Goal: Information Seeking & Learning: Check status

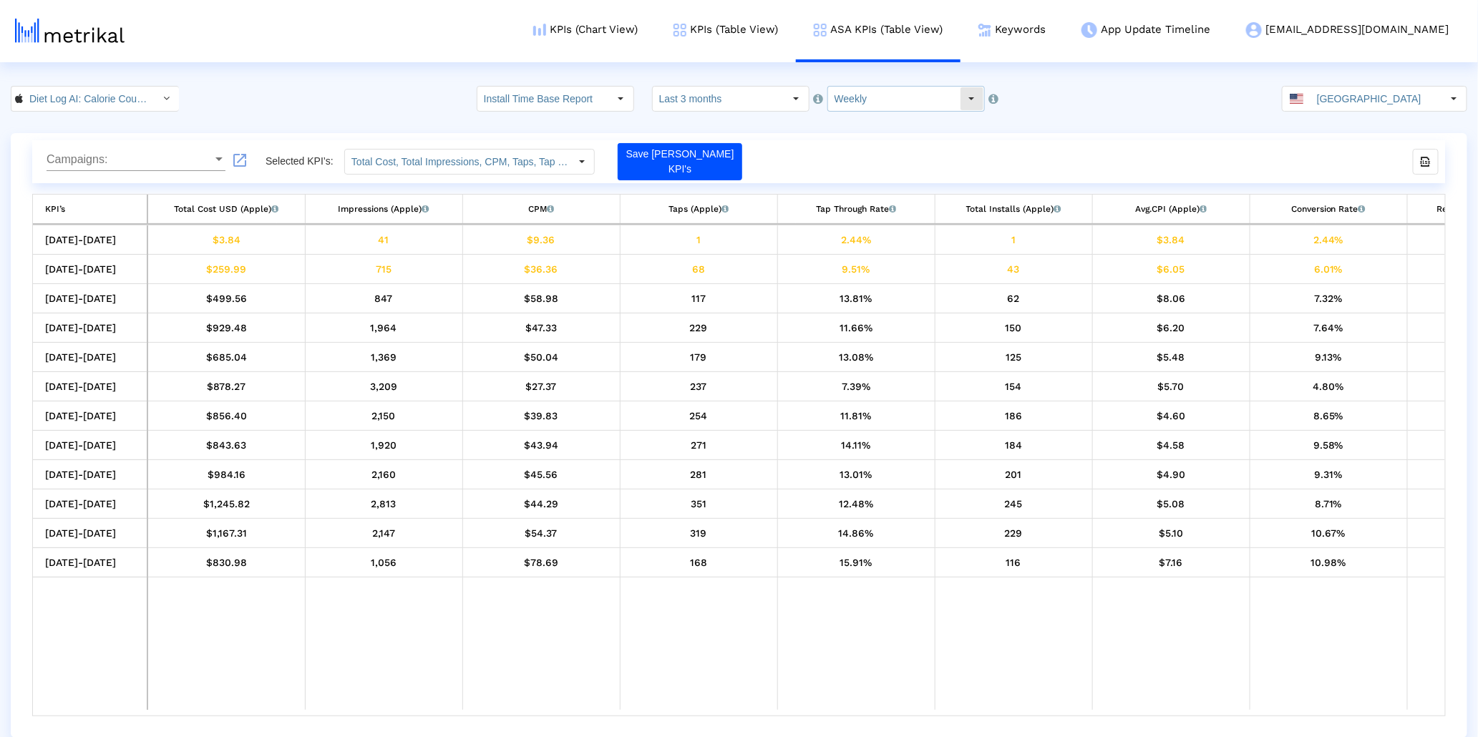
click at [930, 97] on input "Weekly" at bounding box center [894, 99] width 132 height 24
click at [898, 115] on div "Daily" at bounding box center [896, 124] width 145 height 24
type input "Daily"
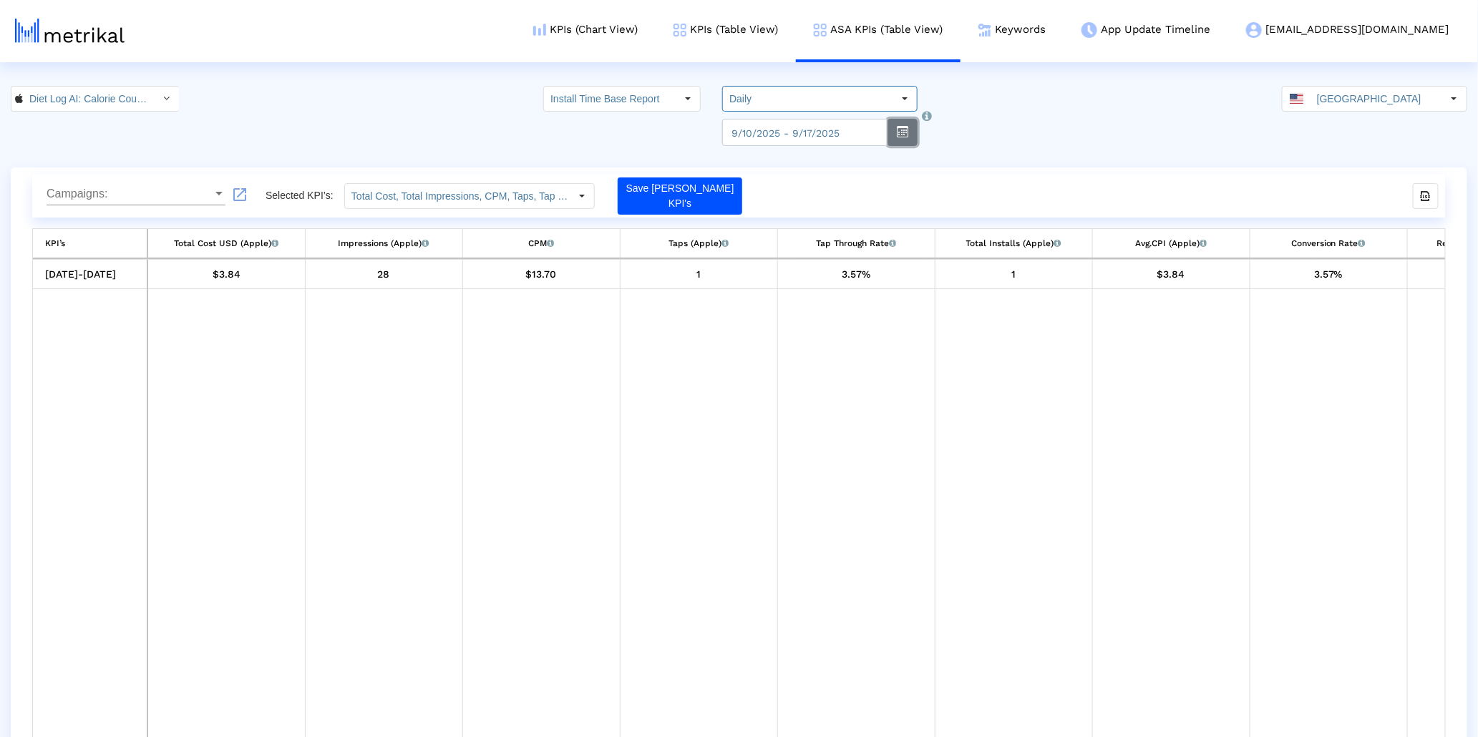
click at [898, 140] on button "button" at bounding box center [903, 132] width 30 height 27
select select "9"
select select "2025"
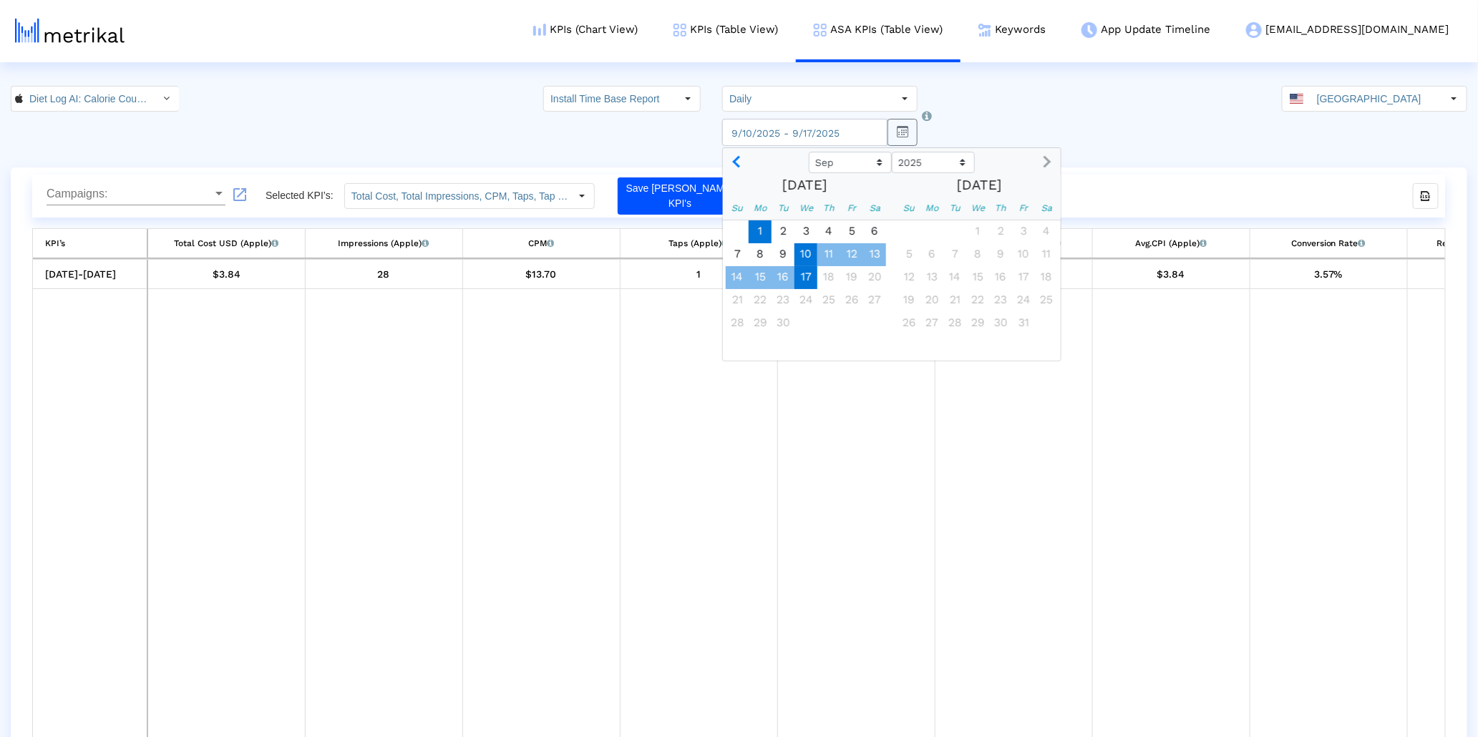
click at [770, 231] on span "1" at bounding box center [760, 231] width 23 height 23
click at [810, 275] on span "17" at bounding box center [806, 277] width 23 height 23
type input "2025-09-17"
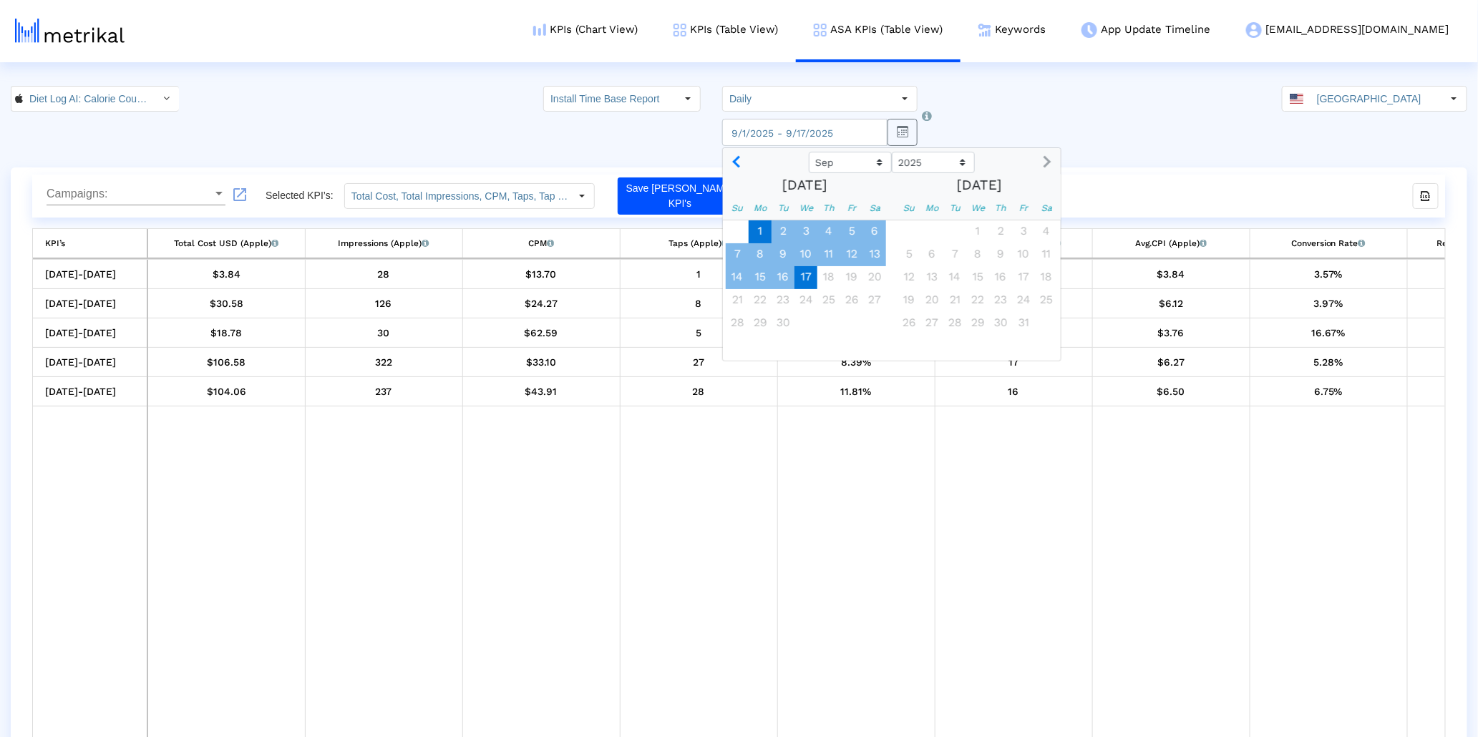
click at [374, 482] on td "Data grid" at bounding box center [383, 576] width 157 height 339
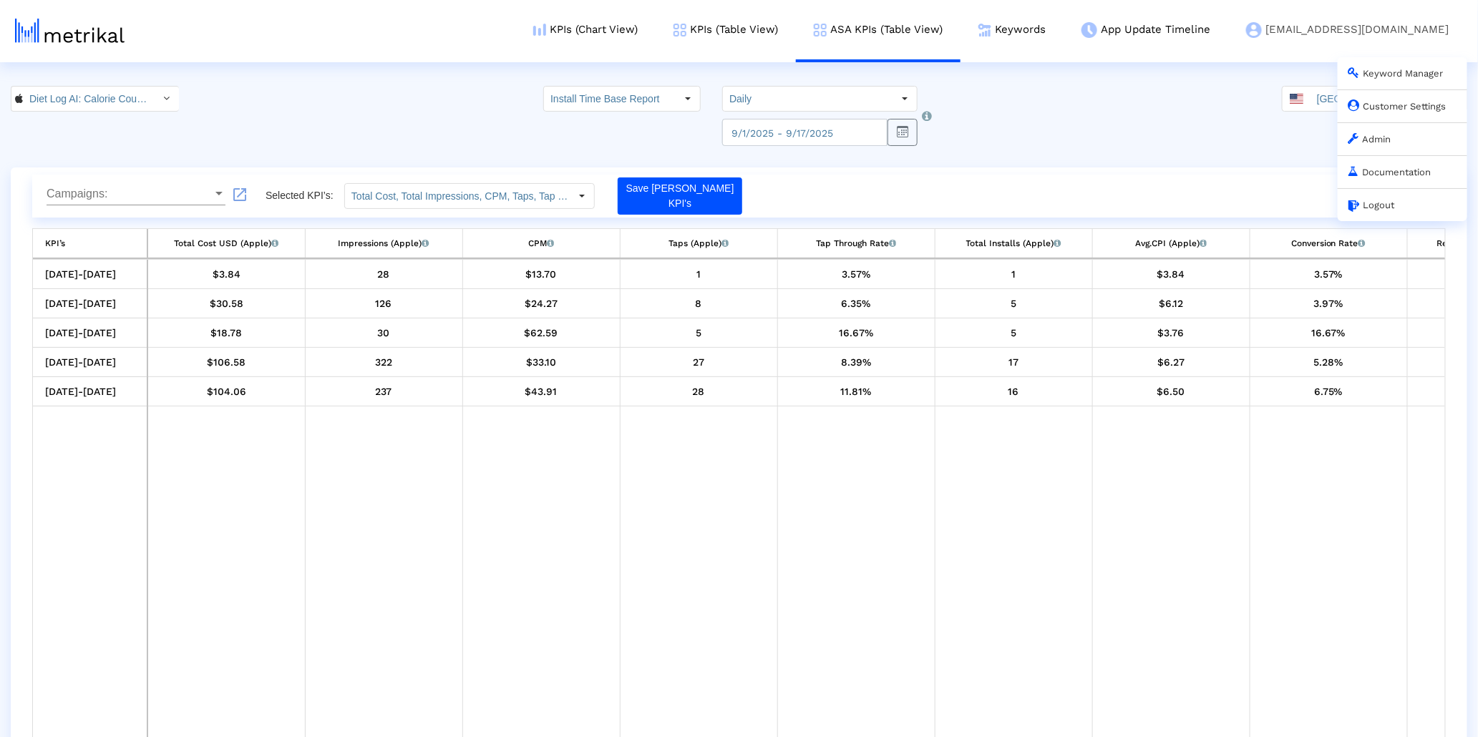
click at [1374, 103] on link "Customer Settings" at bounding box center [1398, 106] width 98 height 11
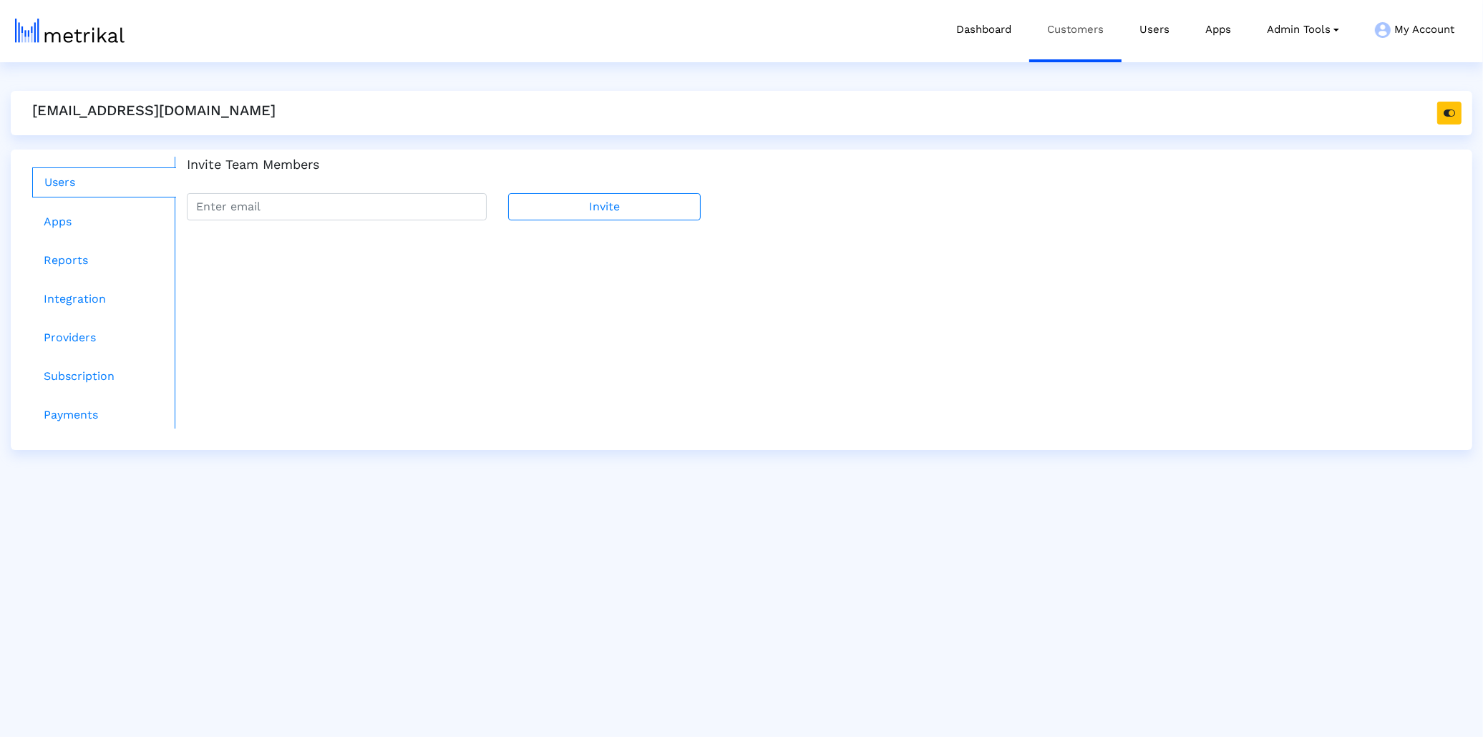
click at [1085, 34] on link "Customers" at bounding box center [1075, 29] width 92 height 59
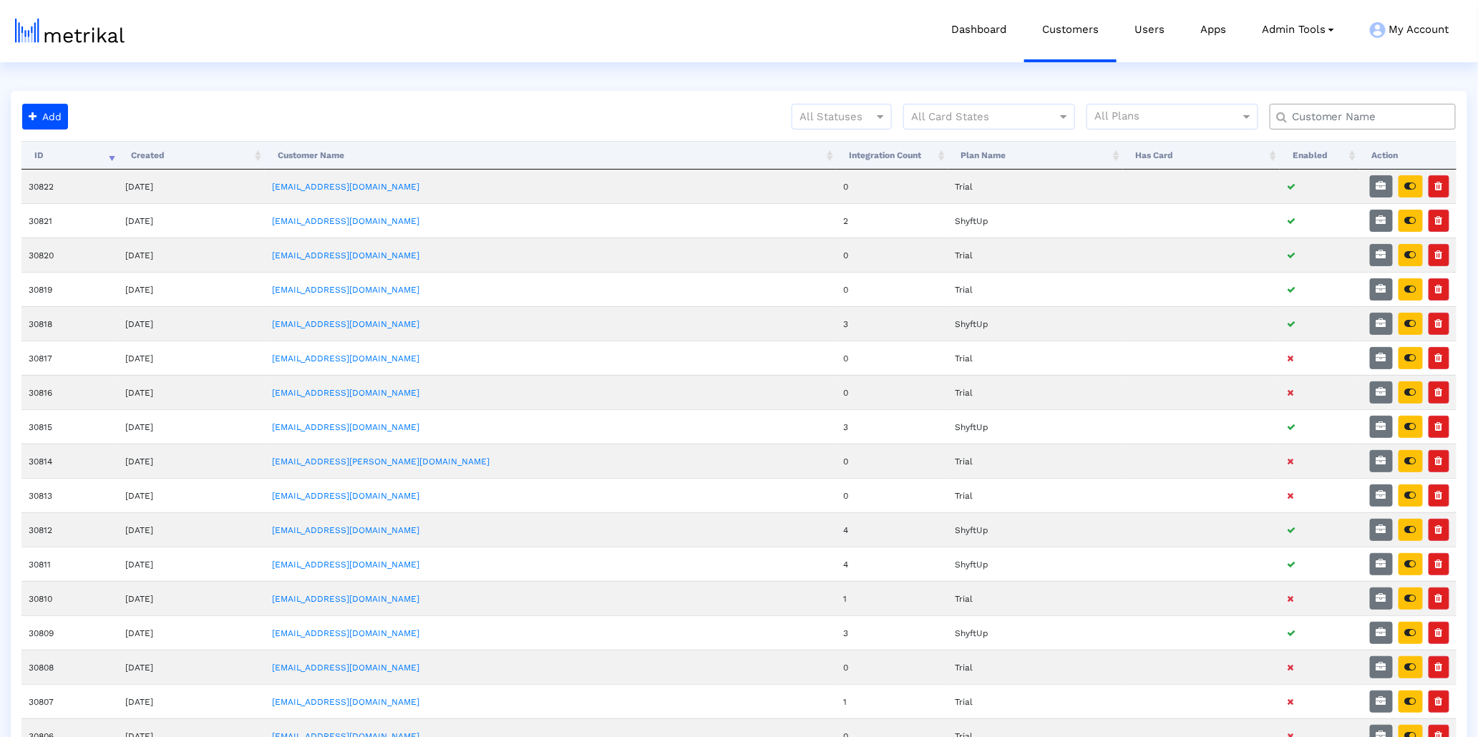
click at [1316, 122] on input "text" at bounding box center [1366, 117] width 168 height 15
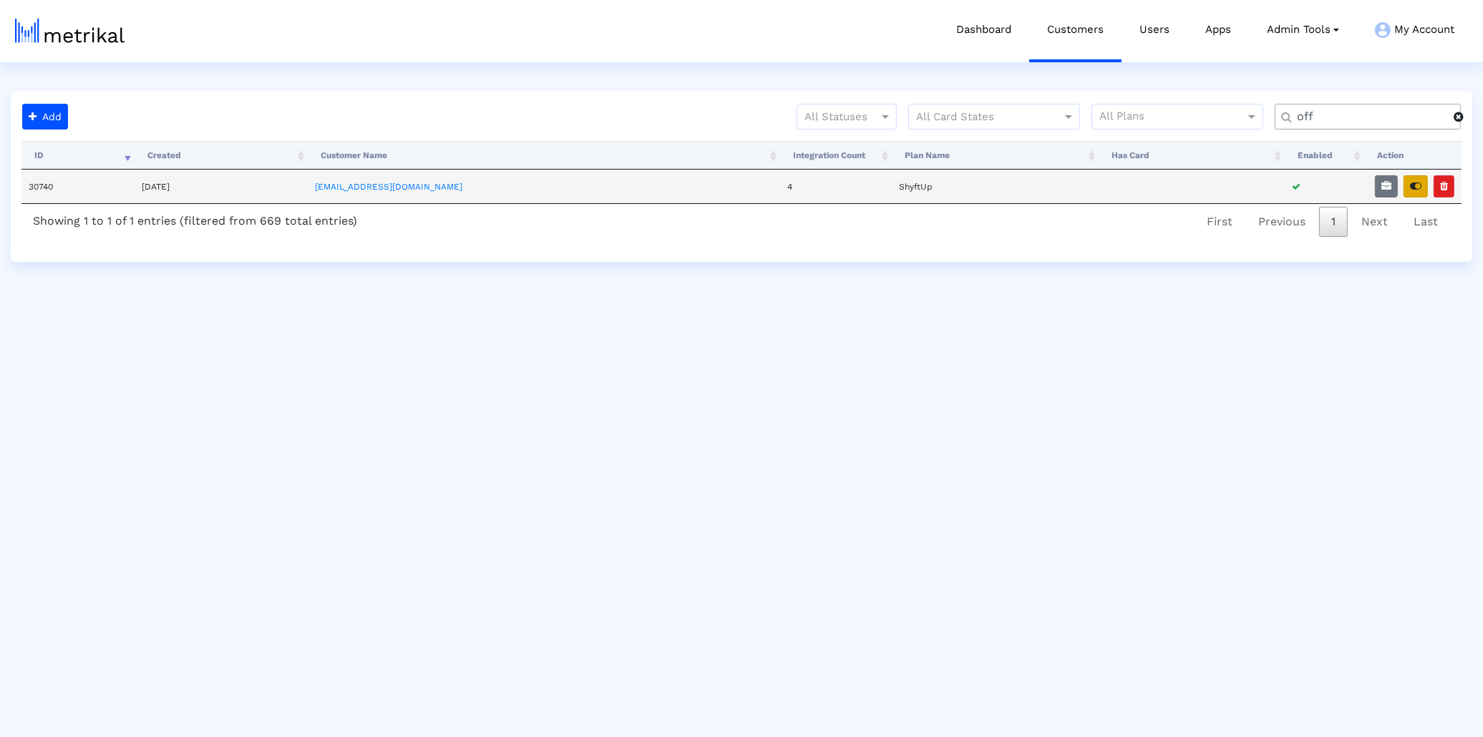
type input "off"
click at [1417, 178] on button "button" at bounding box center [1416, 186] width 24 height 22
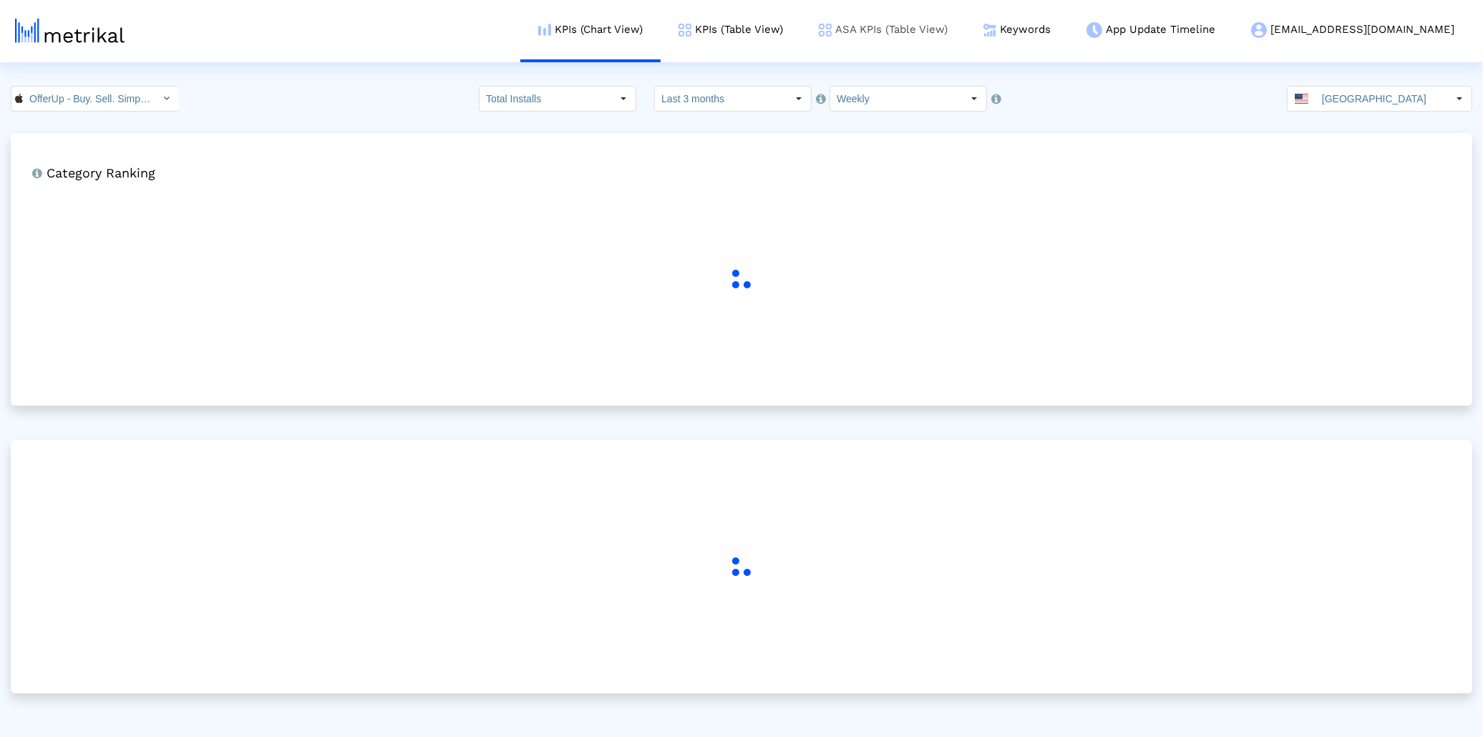
click at [923, 51] on link "ASA KPIs (Table View)" at bounding box center [883, 29] width 165 height 59
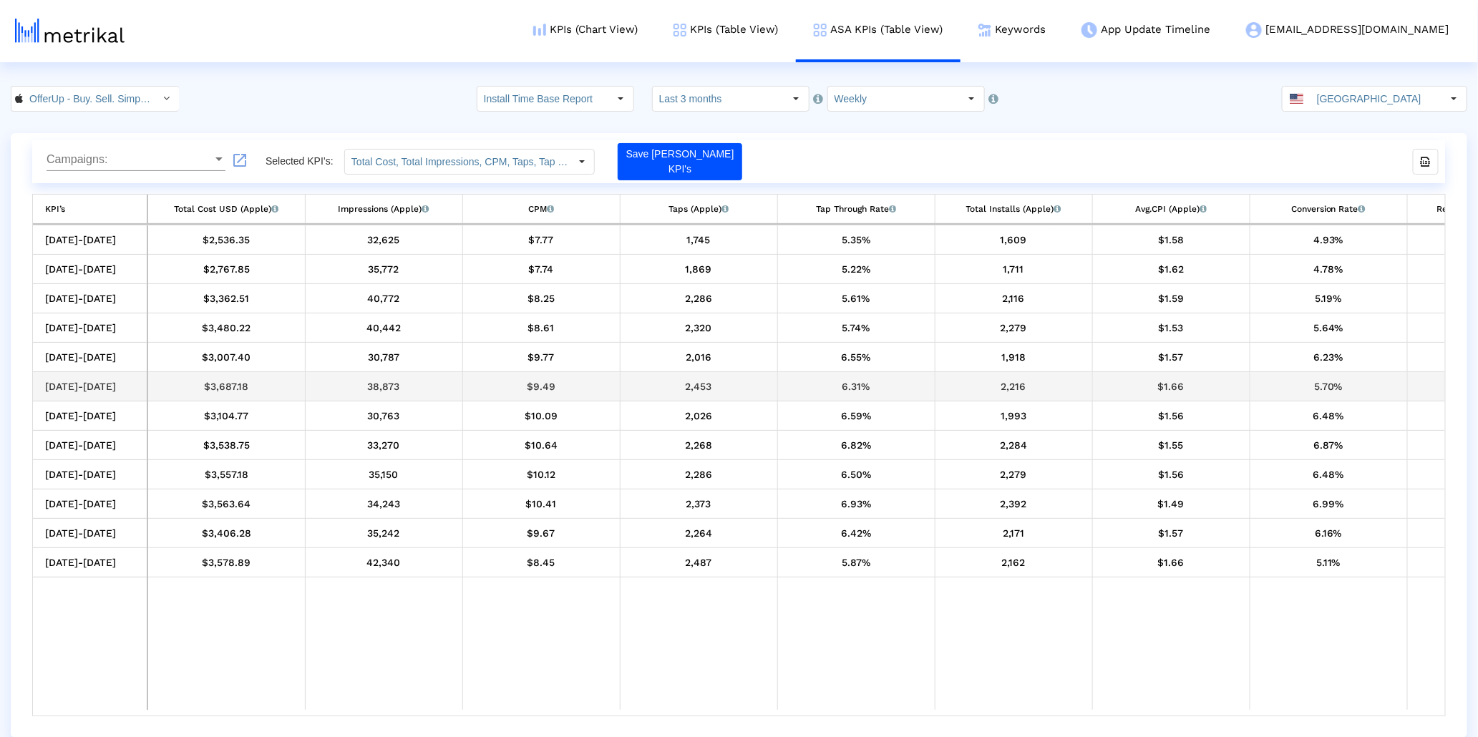
drag, startPoint x: 881, startPoint y: 341, endPoint x: 1256, endPoint y: 392, distance: 379.2
click at [965, 95] on div "Select" at bounding box center [972, 98] width 23 height 23
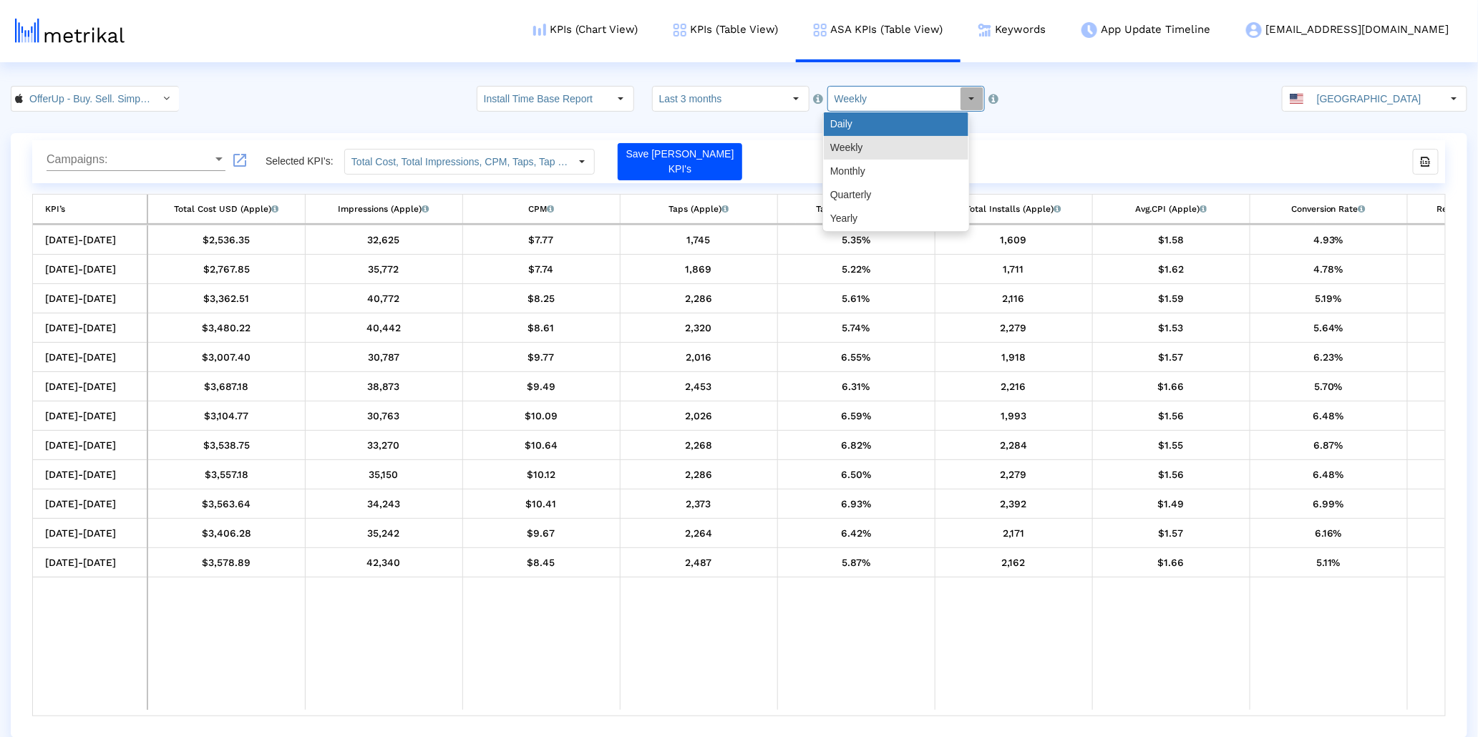
click at [916, 115] on div "Daily" at bounding box center [896, 124] width 145 height 24
type input "Daily"
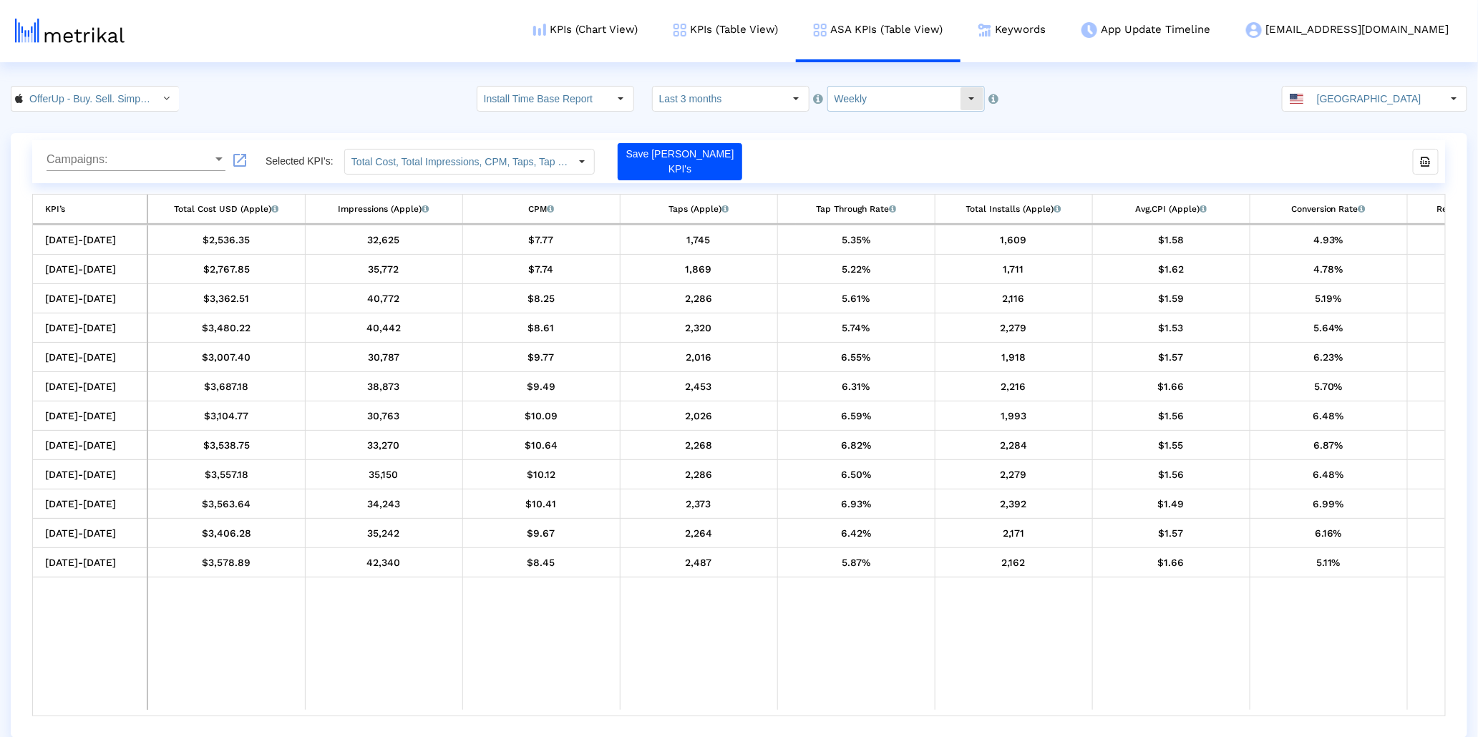
click at [884, 92] on input "Weekly" at bounding box center [894, 99] width 132 height 24
click at [870, 128] on div "Daily" at bounding box center [896, 124] width 145 height 24
type input "Daily"
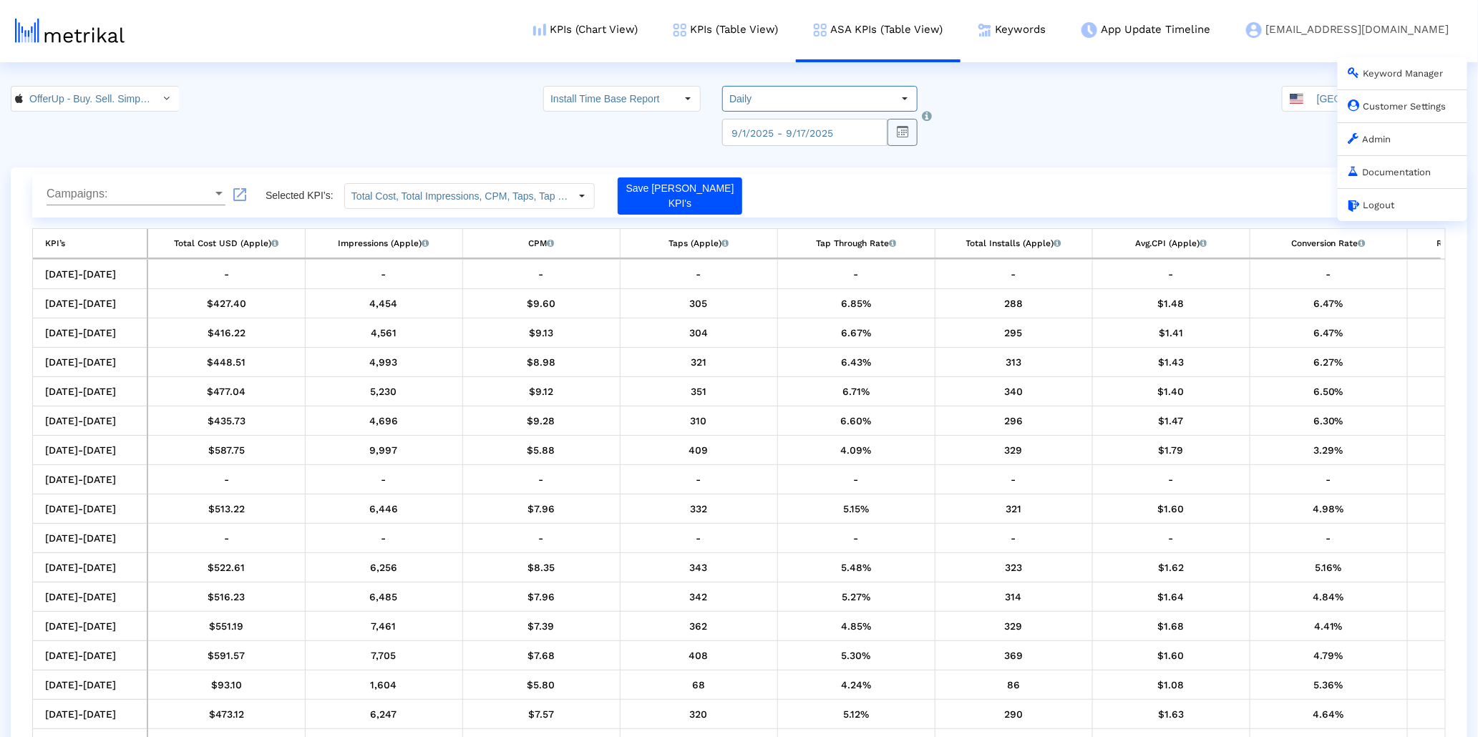
click at [1384, 112] on link "Customer Settings" at bounding box center [1398, 106] width 98 height 11
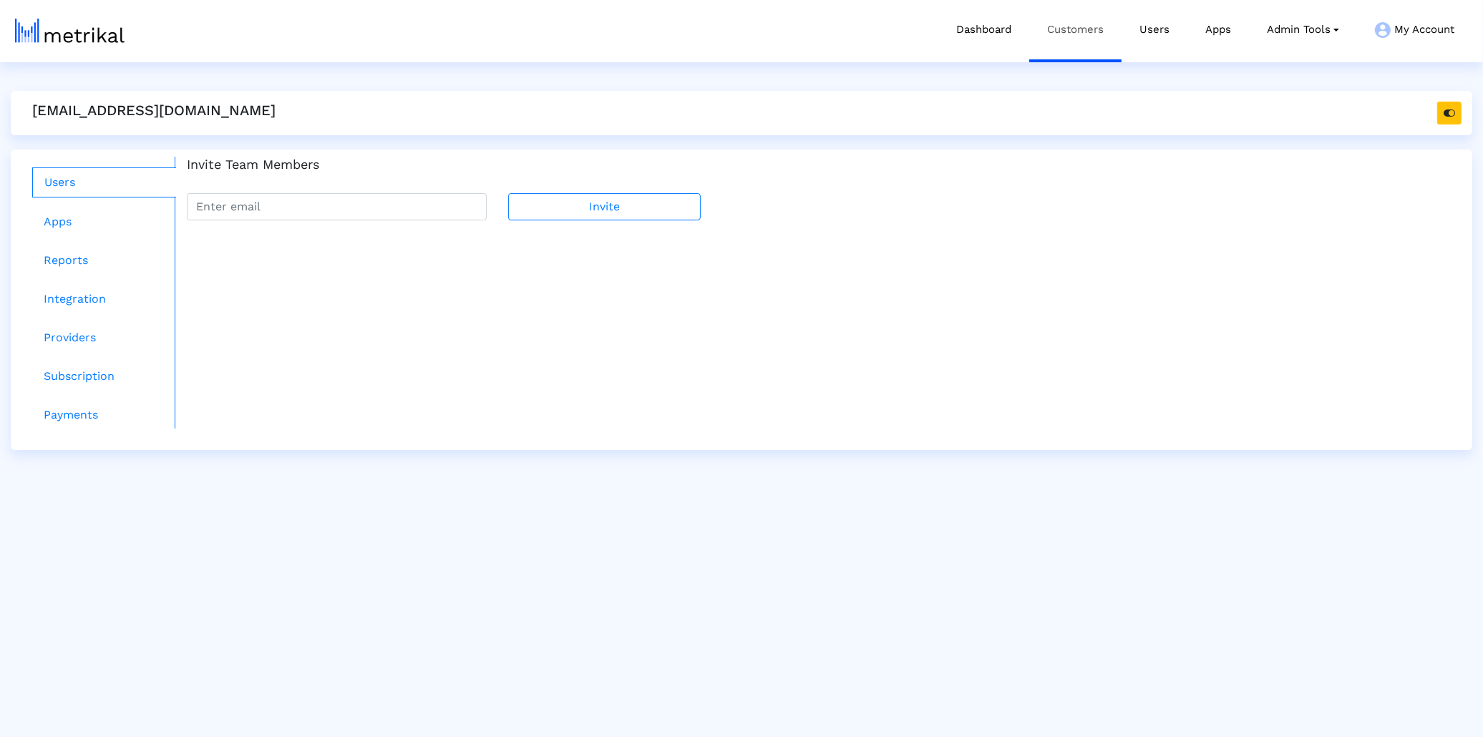
click at [1067, 36] on link "Customers" at bounding box center [1075, 29] width 92 height 59
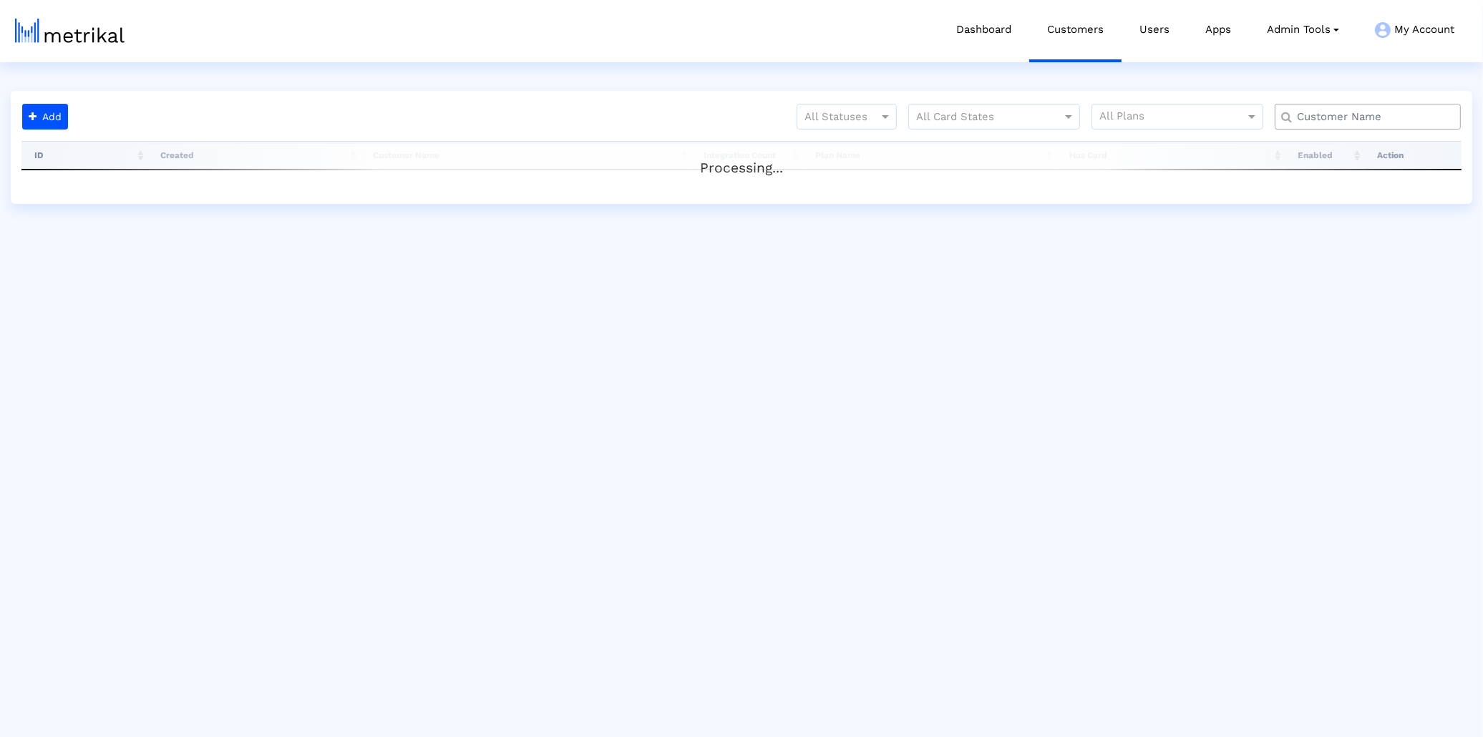
click at [1355, 124] on input "text" at bounding box center [1371, 117] width 168 height 15
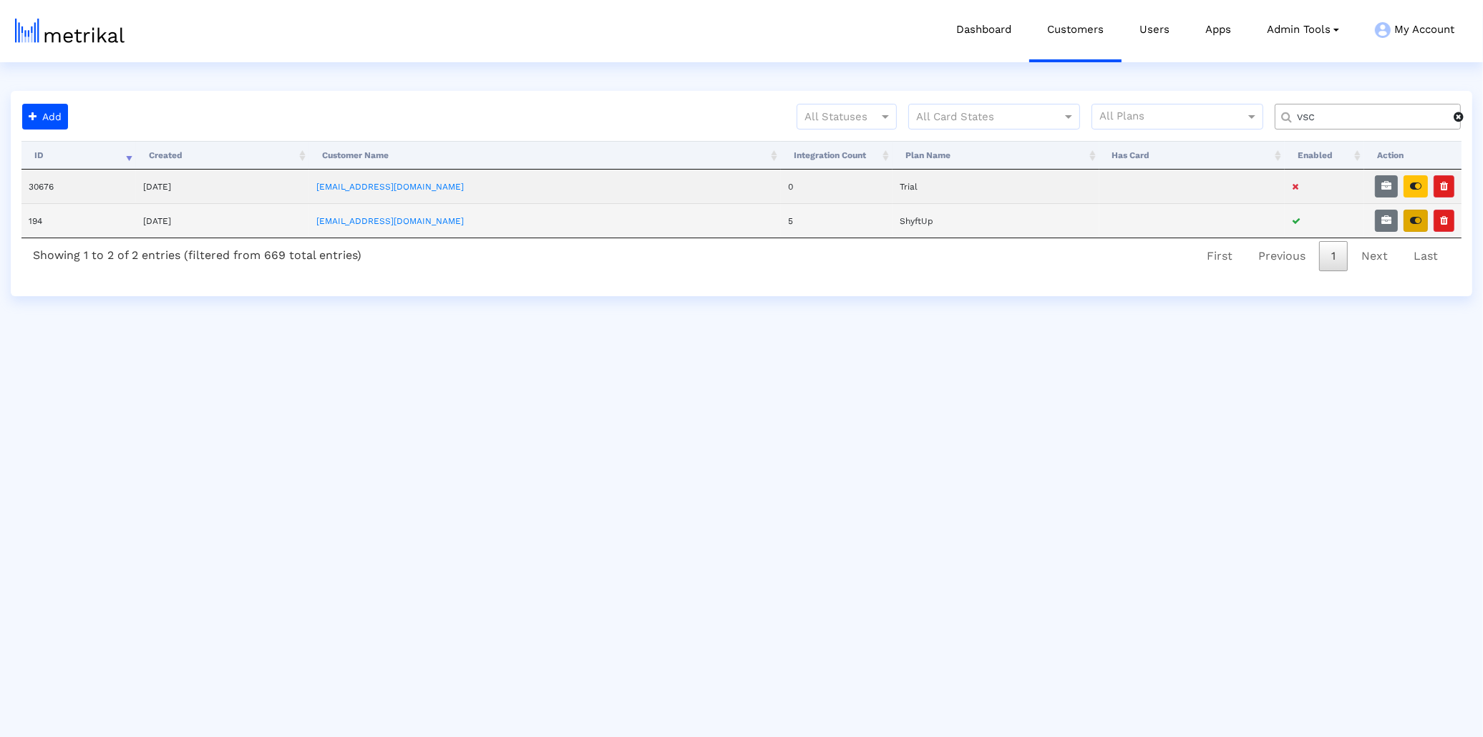
type input "vsc"
click at [1412, 213] on button "button" at bounding box center [1416, 221] width 24 height 22
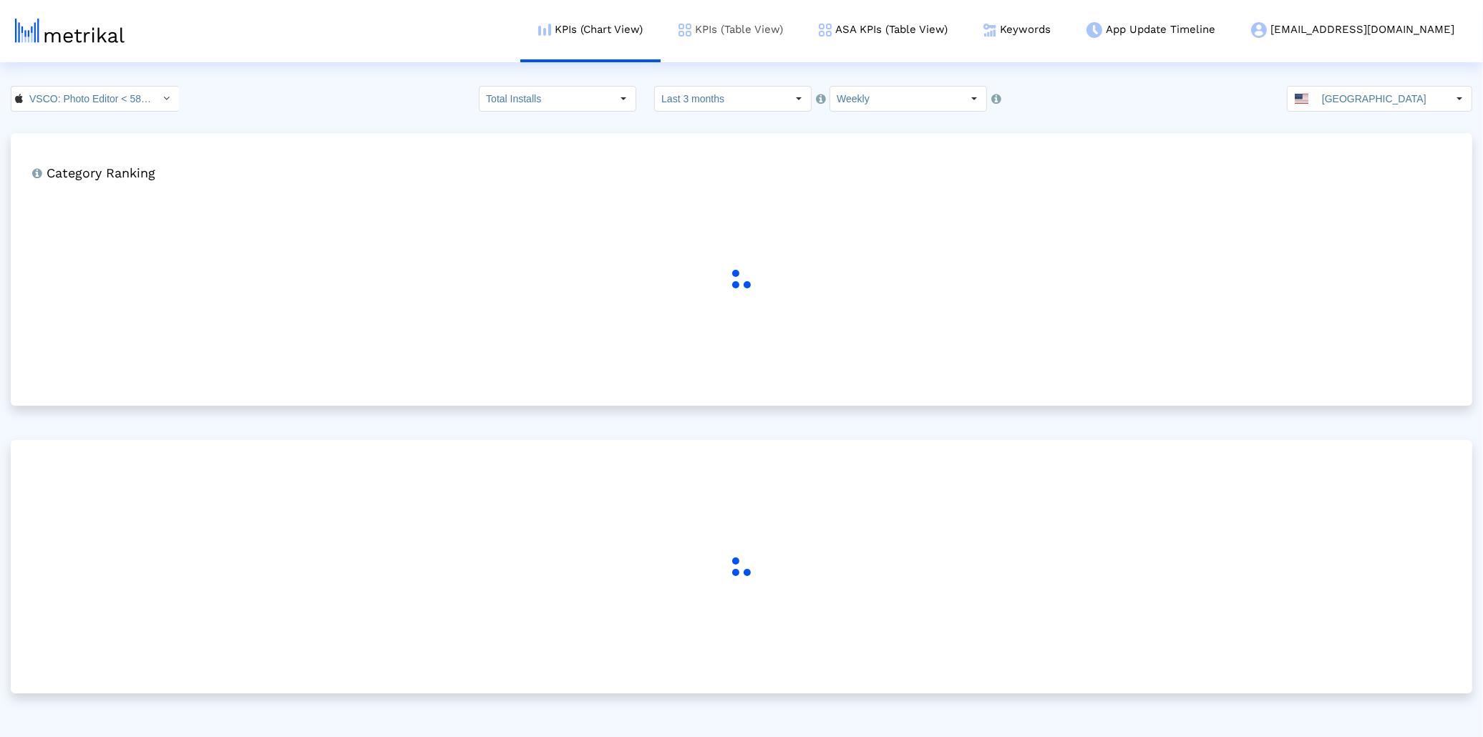
click at [801, 33] on link "KPIs (Table View)" at bounding box center [731, 29] width 140 height 59
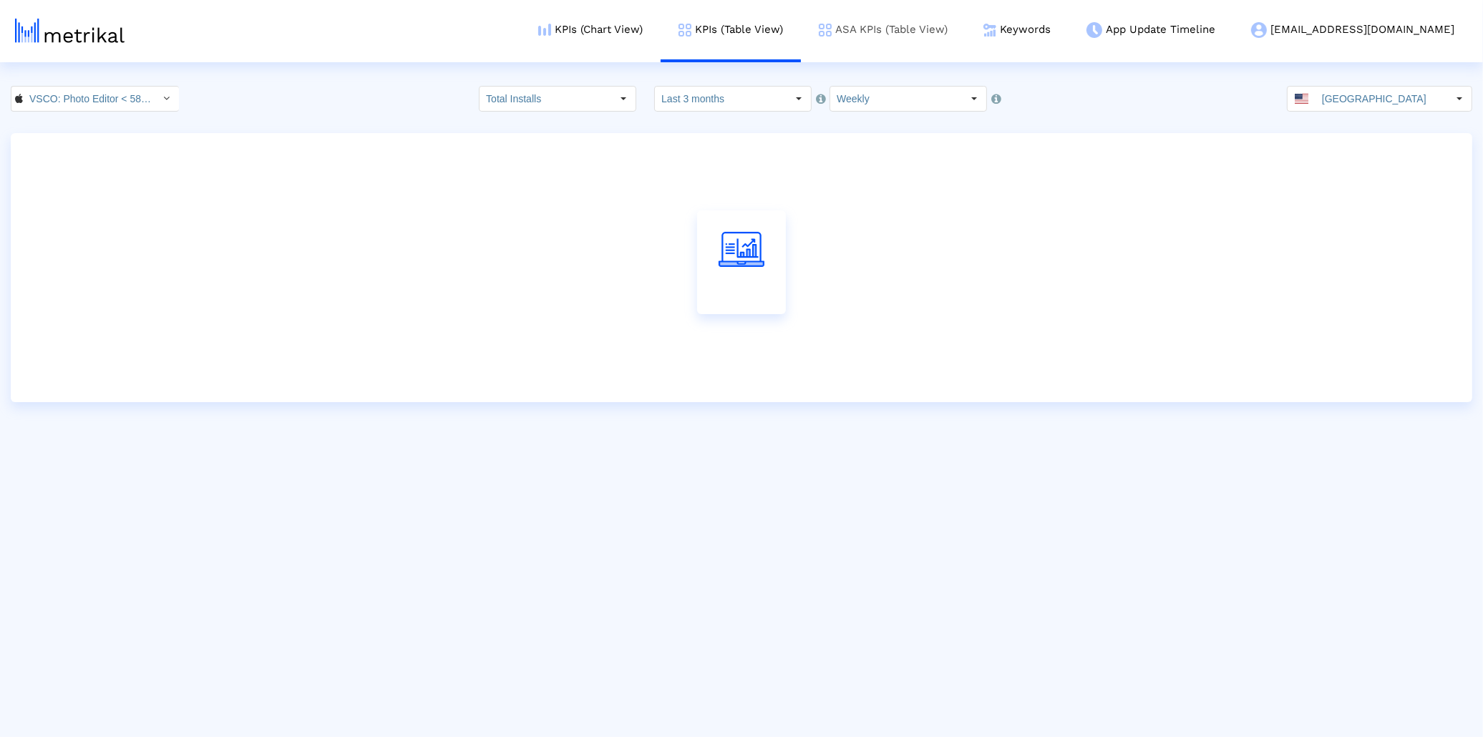
click at [966, 52] on link "ASA KPIs (Table View)" at bounding box center [883, 29] width 165 height 59
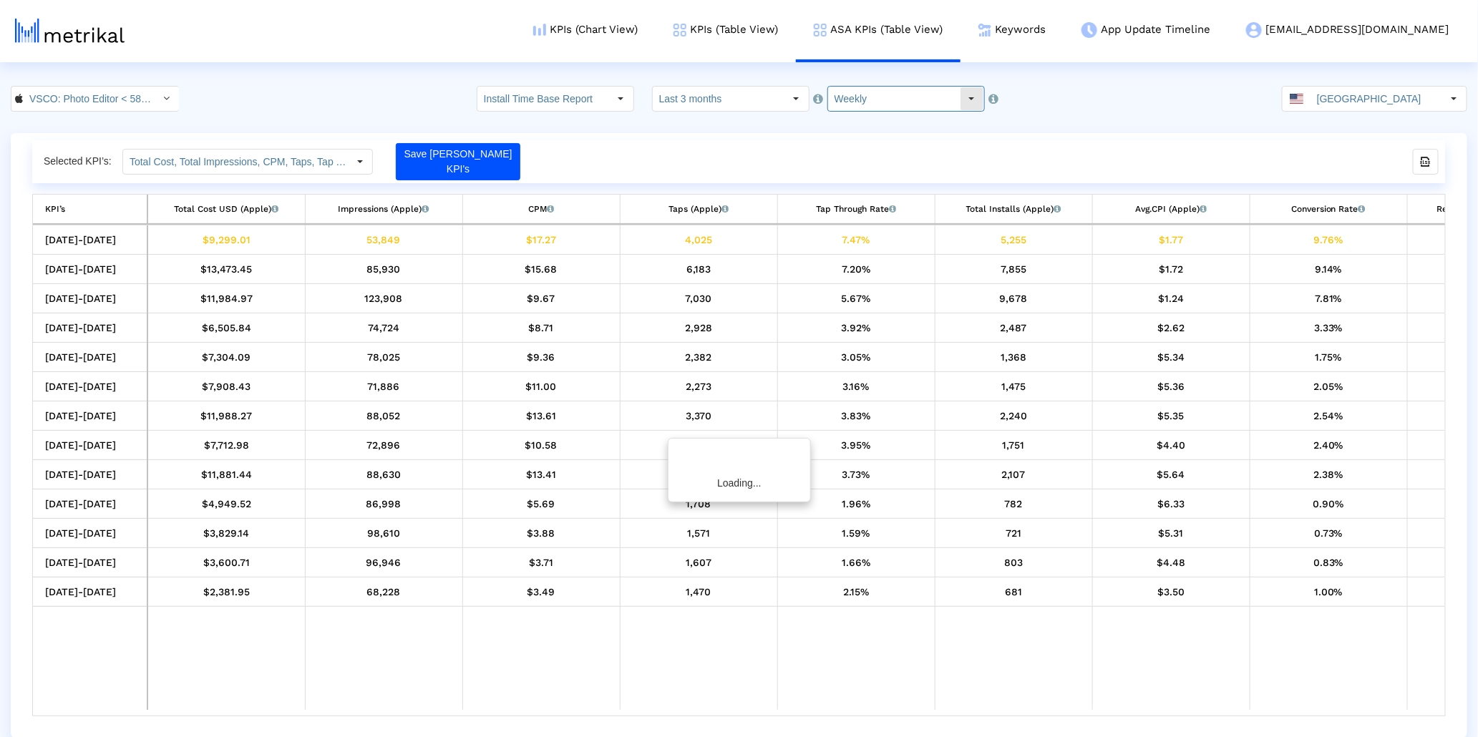
click at [865, 93] on input "Weekly" at bounding box center [894, 99] width 132 height 24
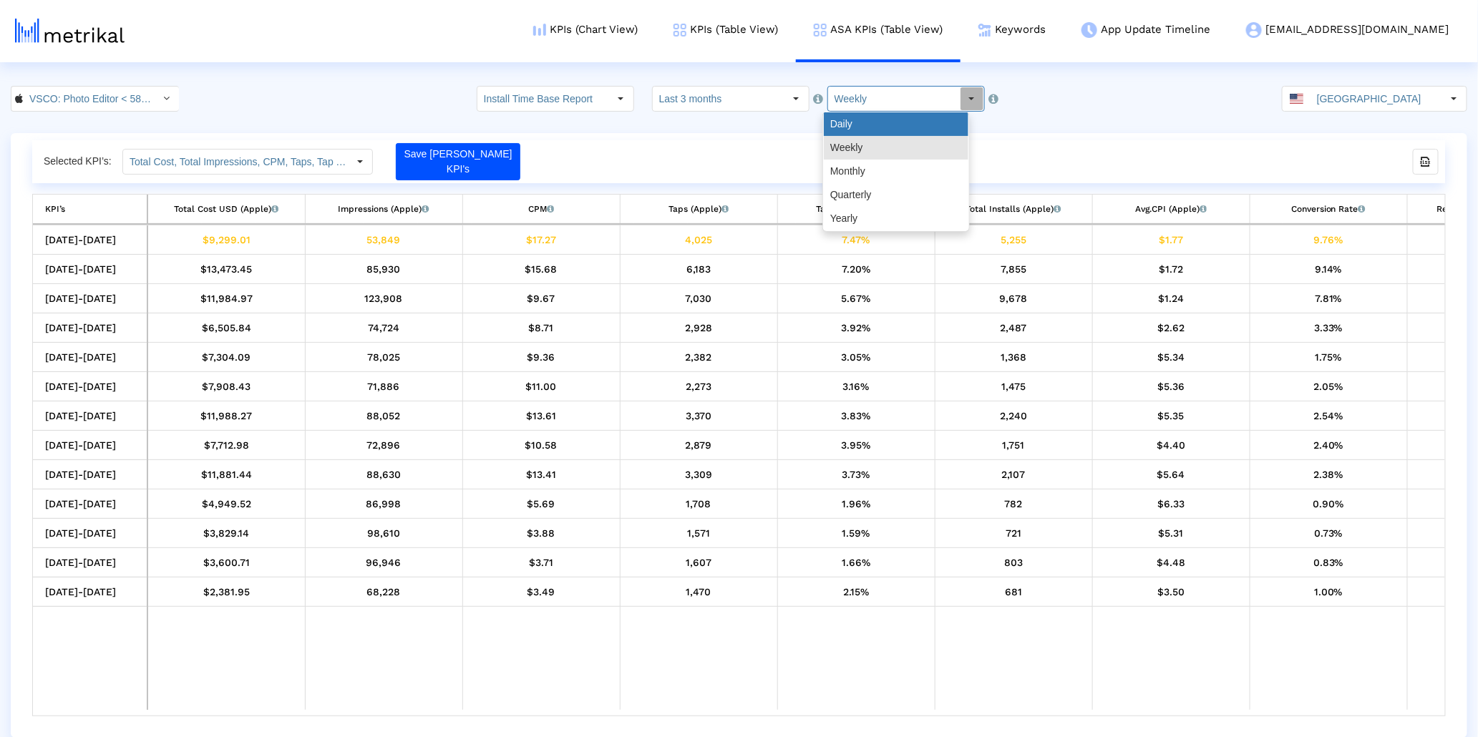
click at [858, 114] on div "Daily" at bounding box center [896, 124] width 145 height 24
type input "Daily"
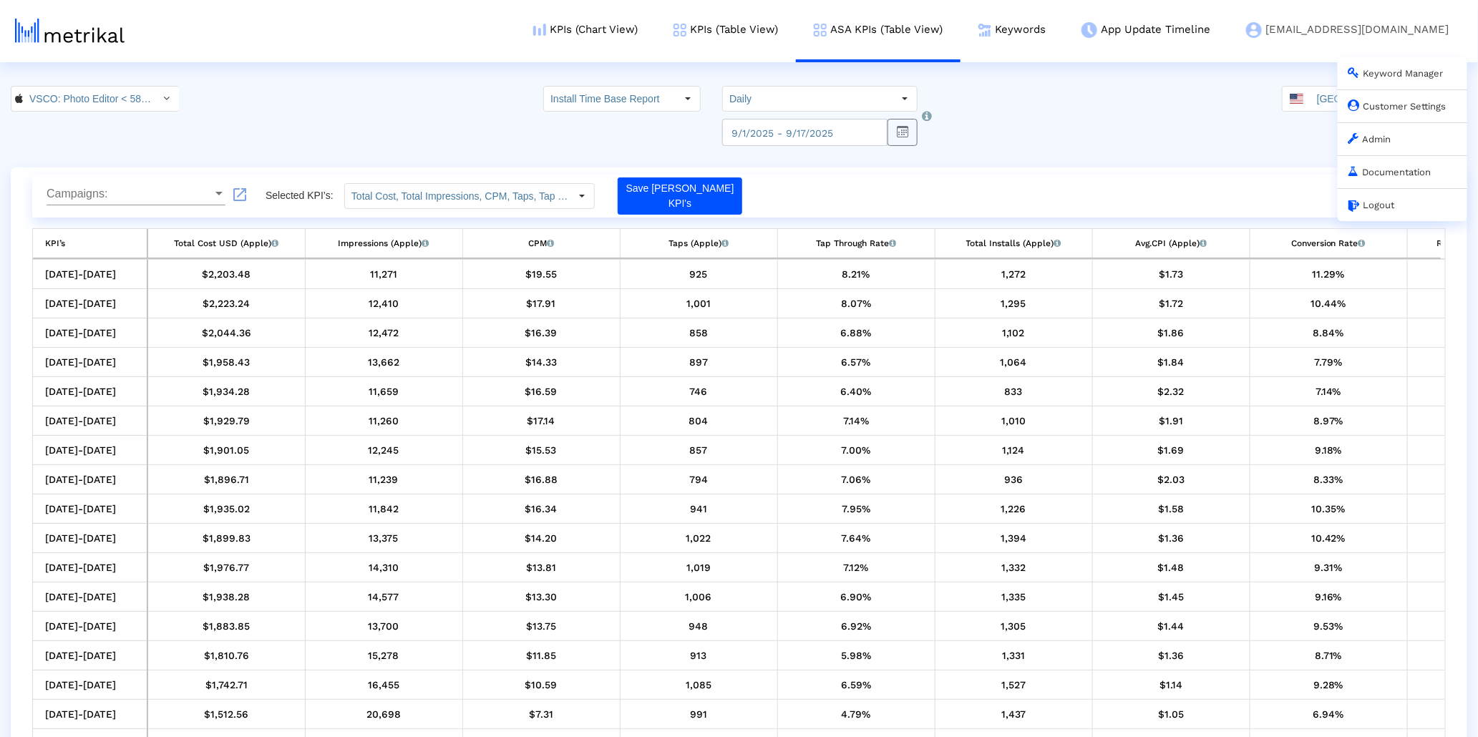
click at [1384, 107] on link "Customer Settings" at bounding box center [1398, 106] width 98 height 11
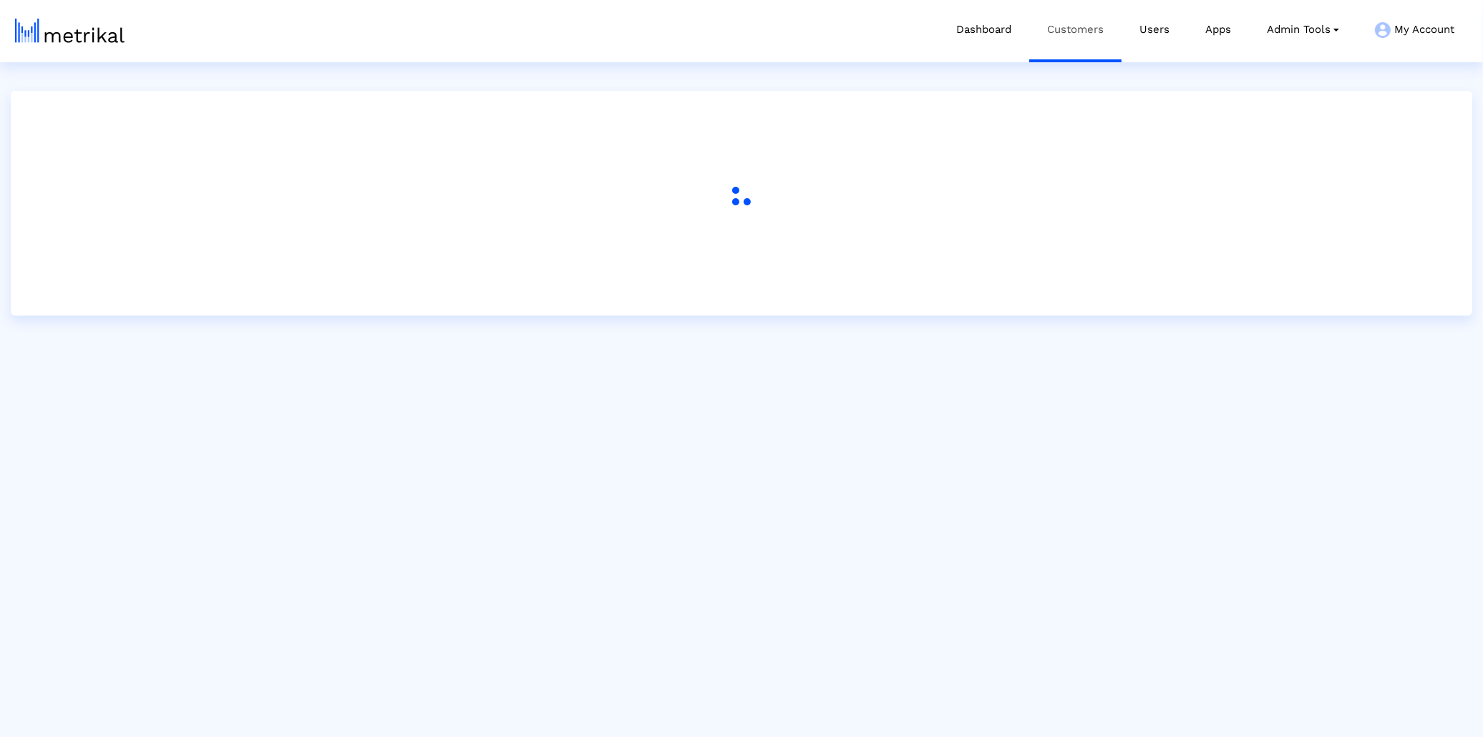
click at [1037, 29] on link "Customers" at bounding box center [1075, 29] width 92 height 59
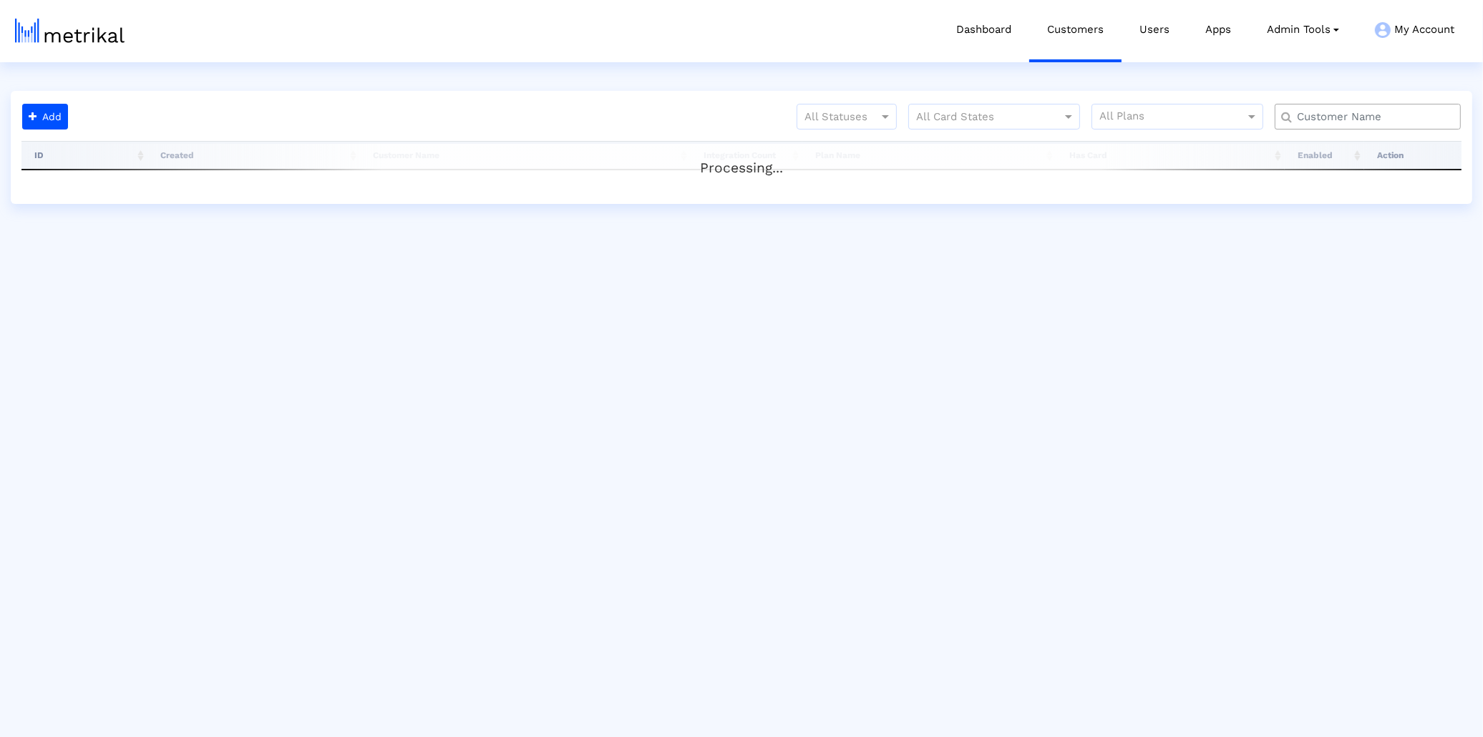
click at [1330, 110] on input "text" at bounding box center [1371, 117] width 168 height 15
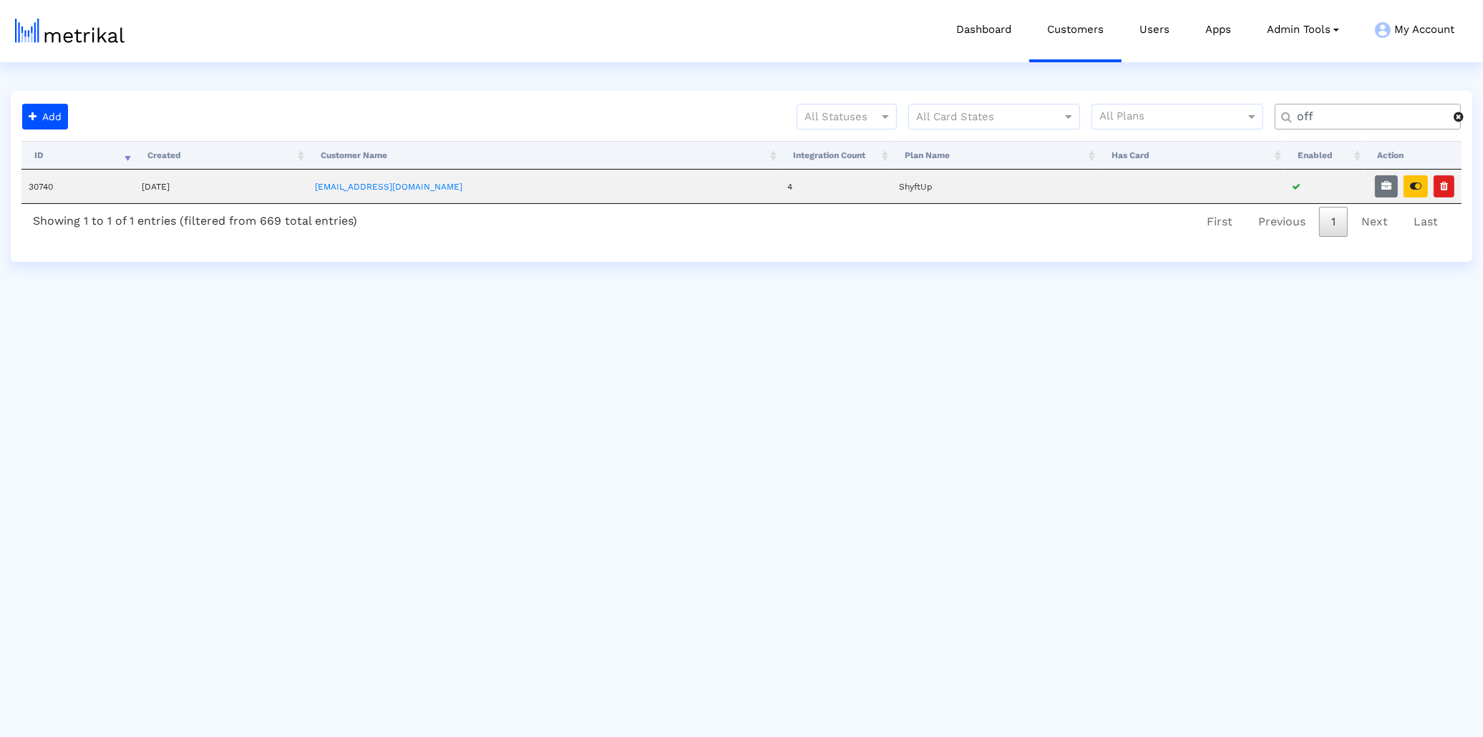
type input "off"
click at [1421, 161] on th "Action" at bounding box center [1412, 155] width 97 height 29
click at [1419, 183] on icon "button" at bounding box center [1415, 186] width 11 height 10
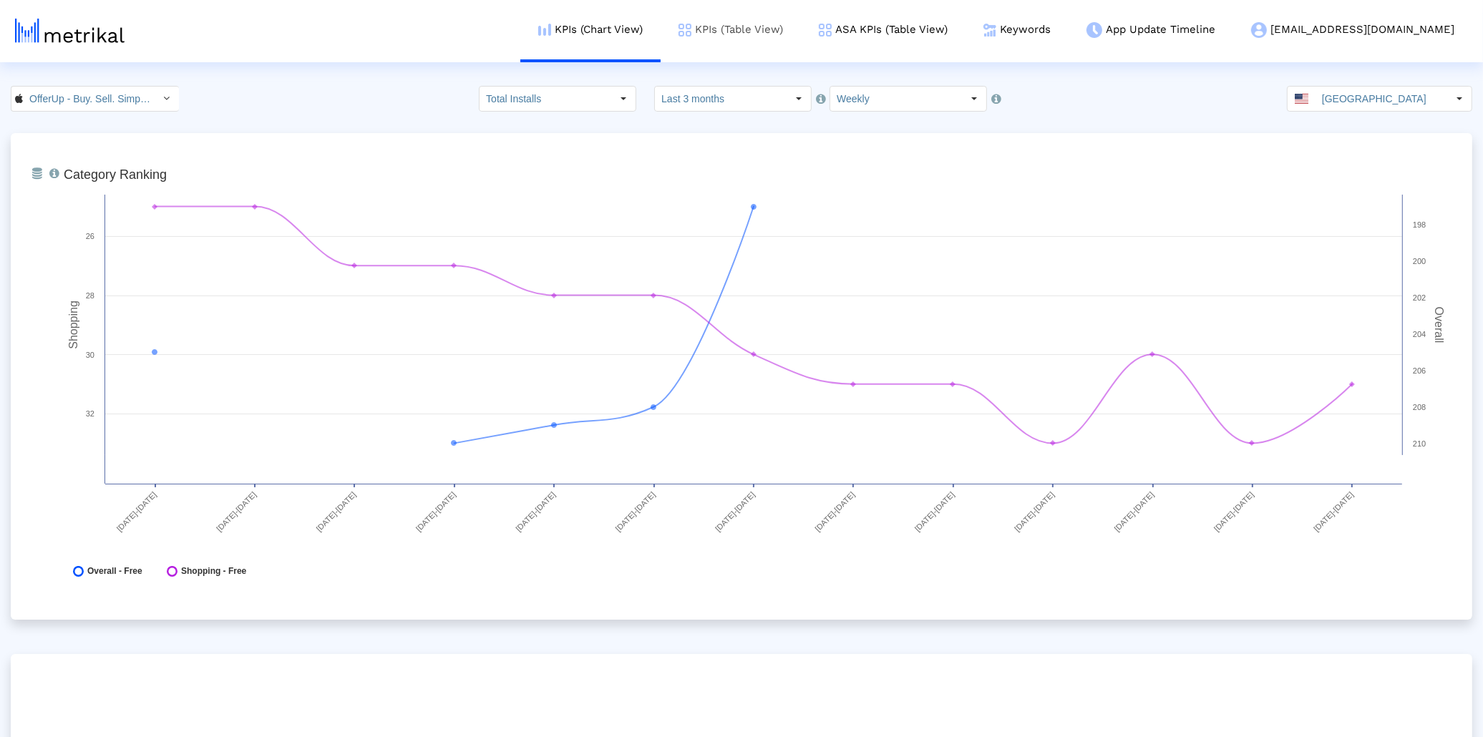
click at [800, 28] on link "KPIs (Table View)" at bounding box center [731, 29] width 140 height 59
click at [796, 28] on link "KPIs (Table View)" at bounding box center [726, 29] width 140 height 59
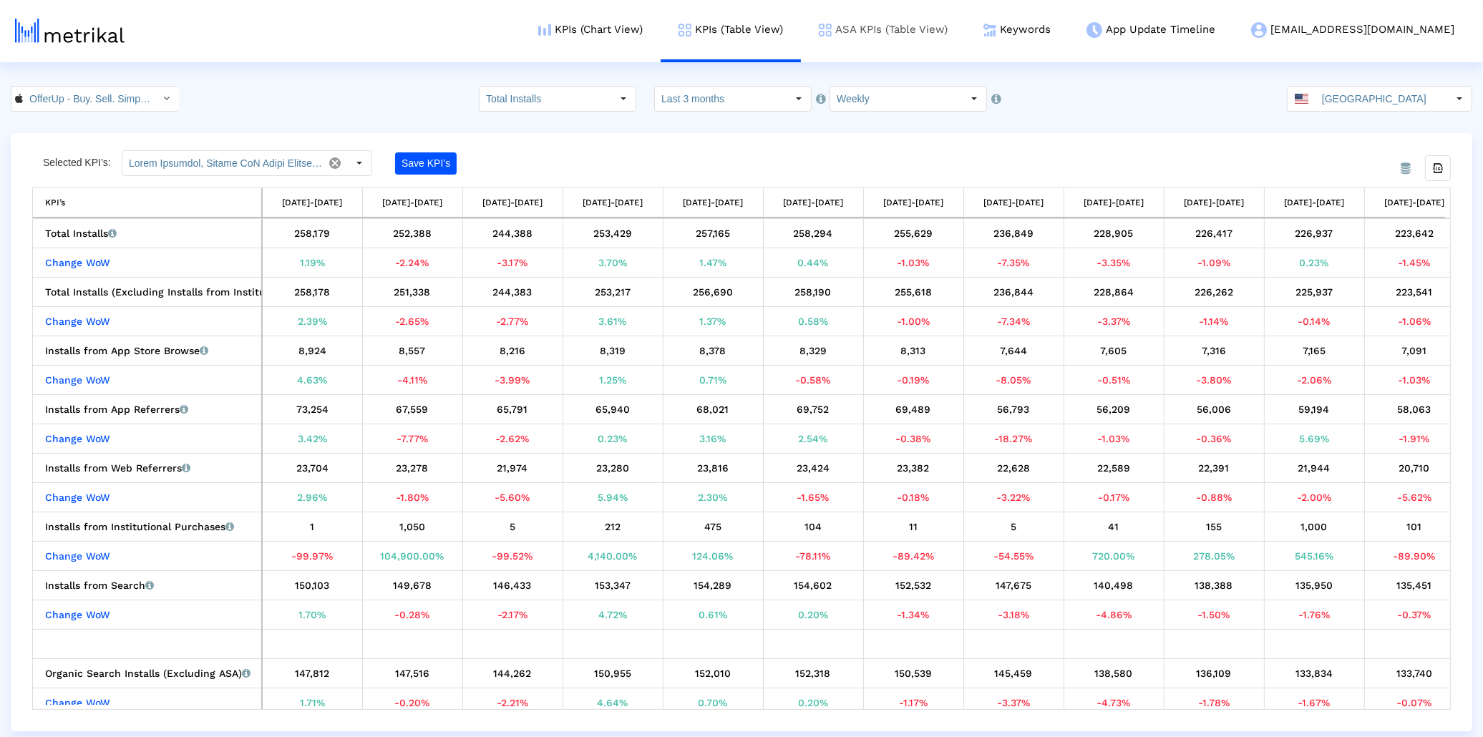
click at [928, 34] on link "ASA KPIs (Table View)" at bounding box center [883, 29] width 165 height 59
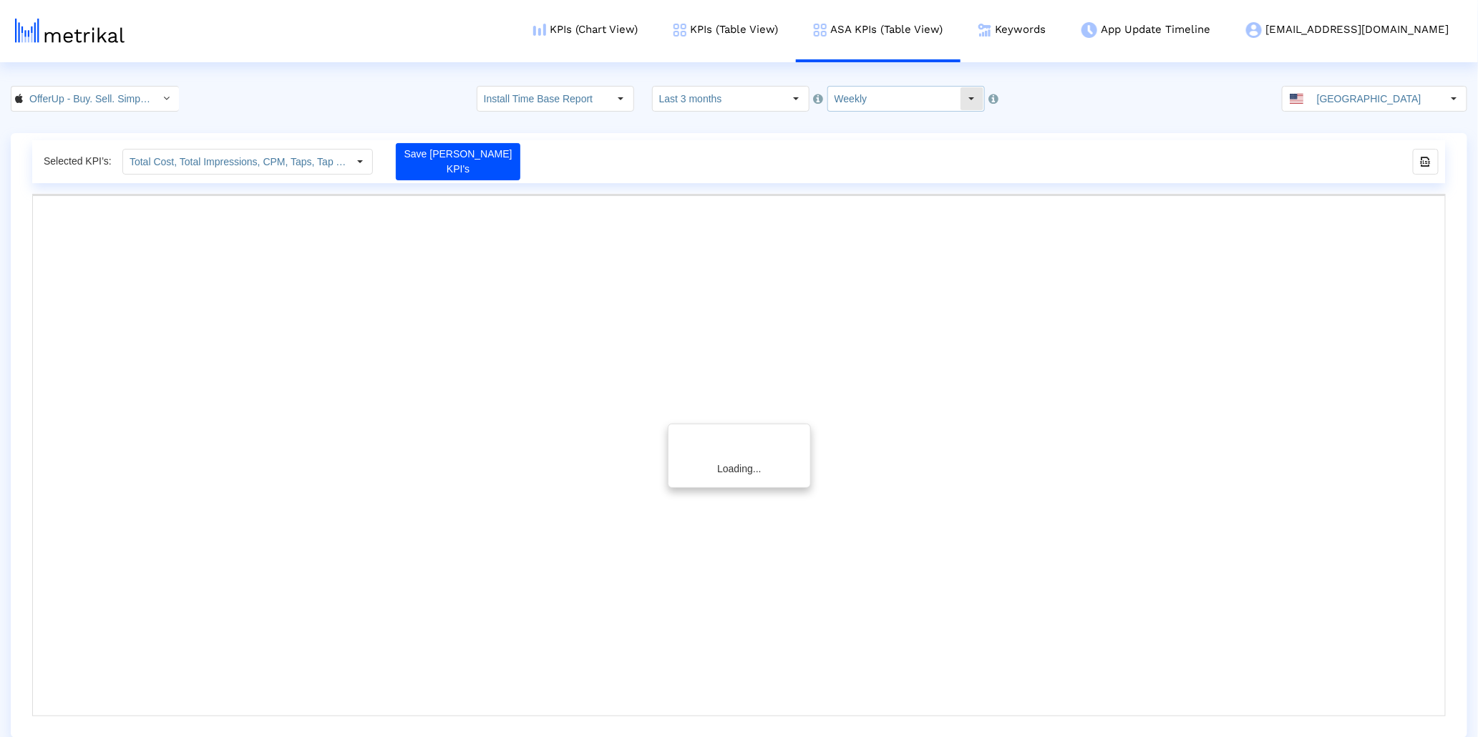
click at [872, 100] on input "Weekly" at bounding box center [894, 99] width 132 height 24
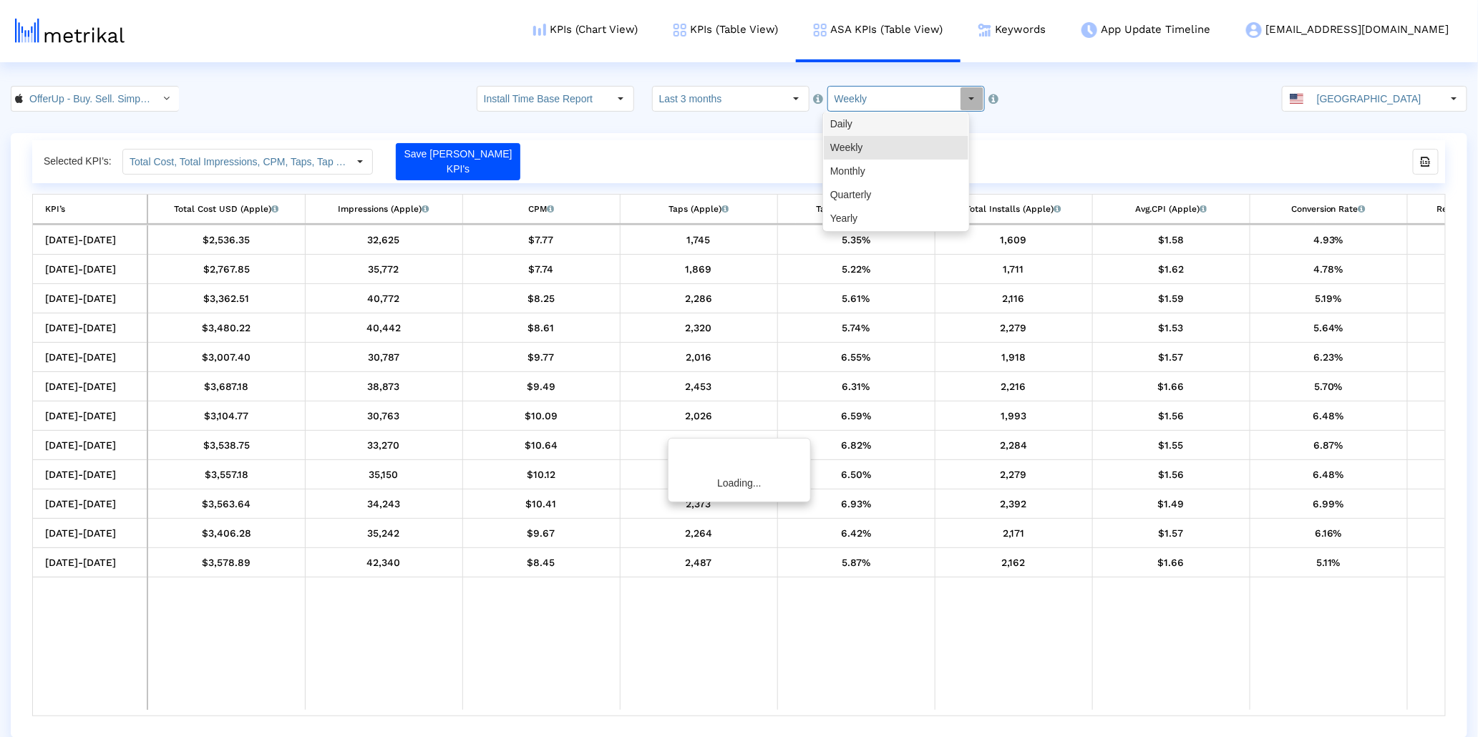
click at [868, 115] on div "Daily" at bounding box center [896, 124] width 145 height 24
type input "Daily"
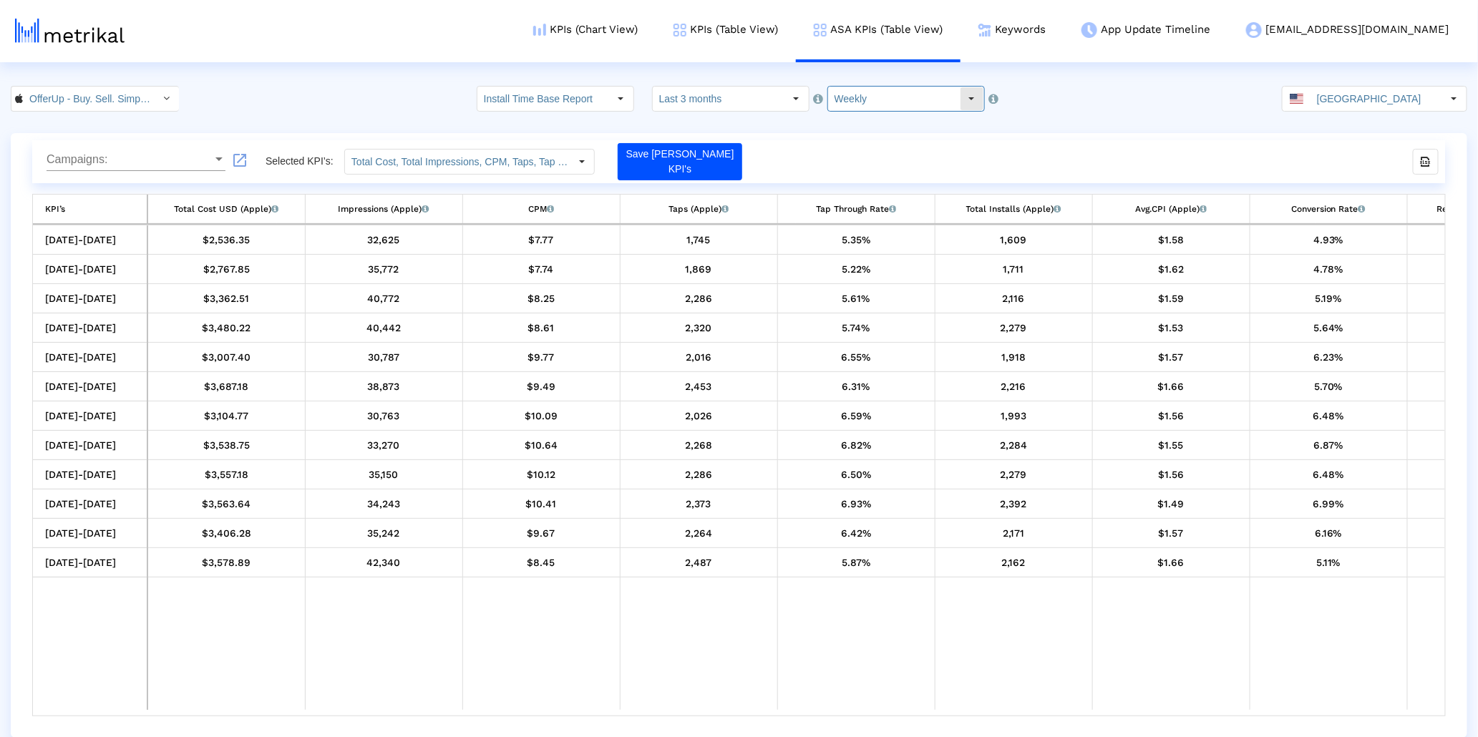
click at [930, 111] on dx-select-box "Weekly" at bounding box center [906, 99] width 157 height 26
click at [921, 112] on crea-index "OfferUp - Buy. Sell. Simple. < 468996152 > Install Time Base Report Select how …" at bounding box center [739, 412] width 1478 height 652
click at [916, 106] on input "Weekly" at bounding box center [894, 99] width 132 height 24
click at [887, 130] on div "Daily" at bounding box center [896, 124] width 145 height 24
type input "Daily"
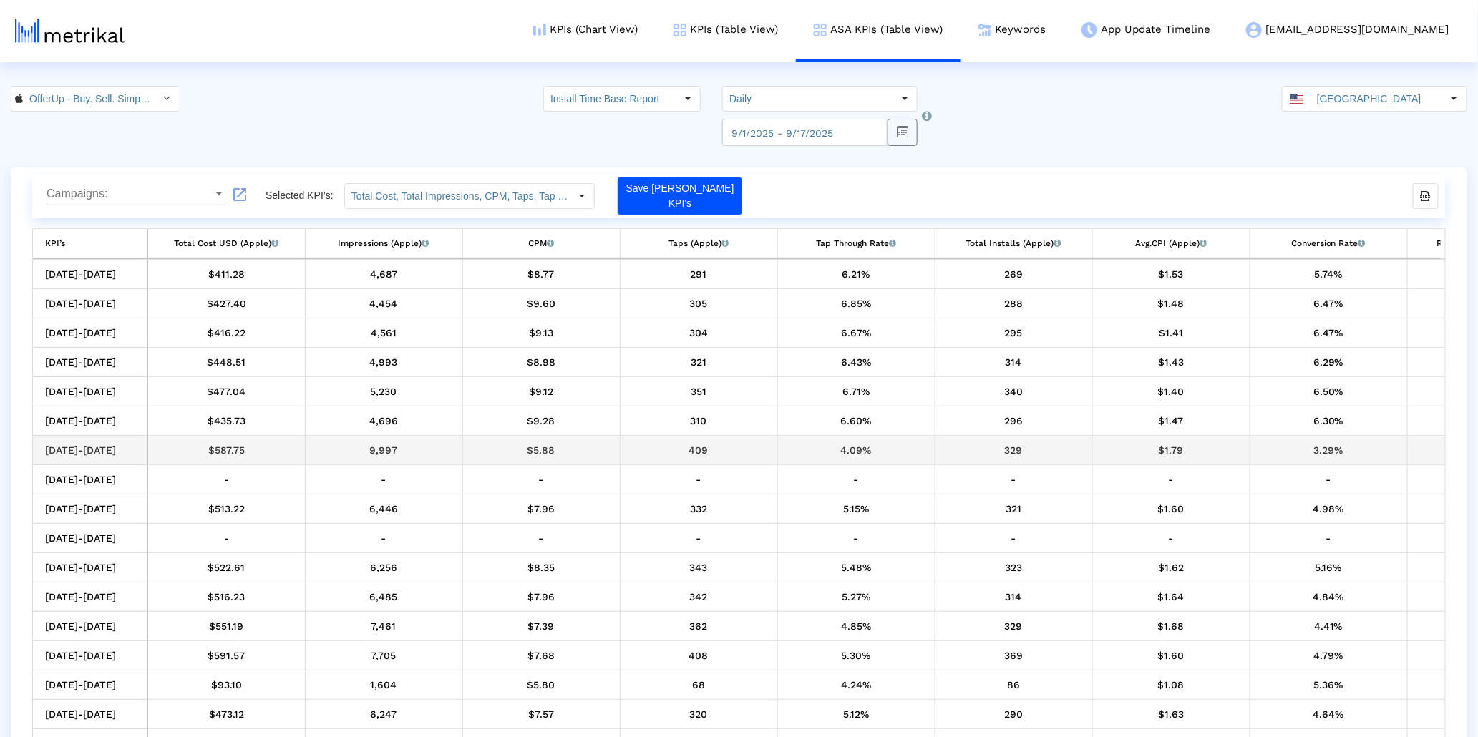
drag, startPoint x: 588, startPoint y: 404, endPoint x: 1001, endPoint y: 435, distance: 414.1
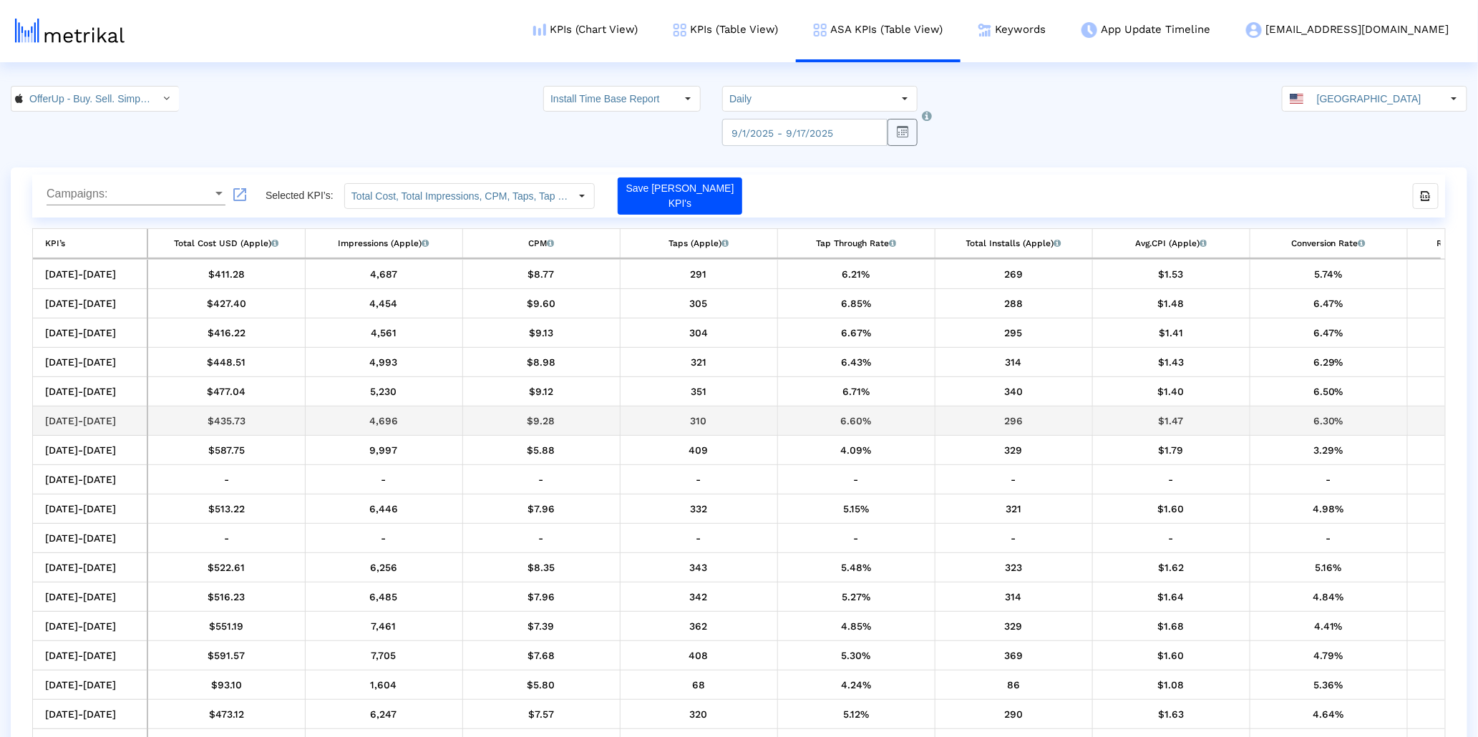
drag, startPoint x: 606, startPoint y: 405, endPoint x: 1010, endPoint y: 412, distance: 403.8
click at [812, 84] on html "KPIs (Chart View) KPIs (Table View) ASA KPIs (Table View) Keywords App Update T…" at bounding box center [739, 386] width 1478 height 772
click at [656, 95] on input "Install Time Base Report" at bounding box center [610, 99] width 132 height 24
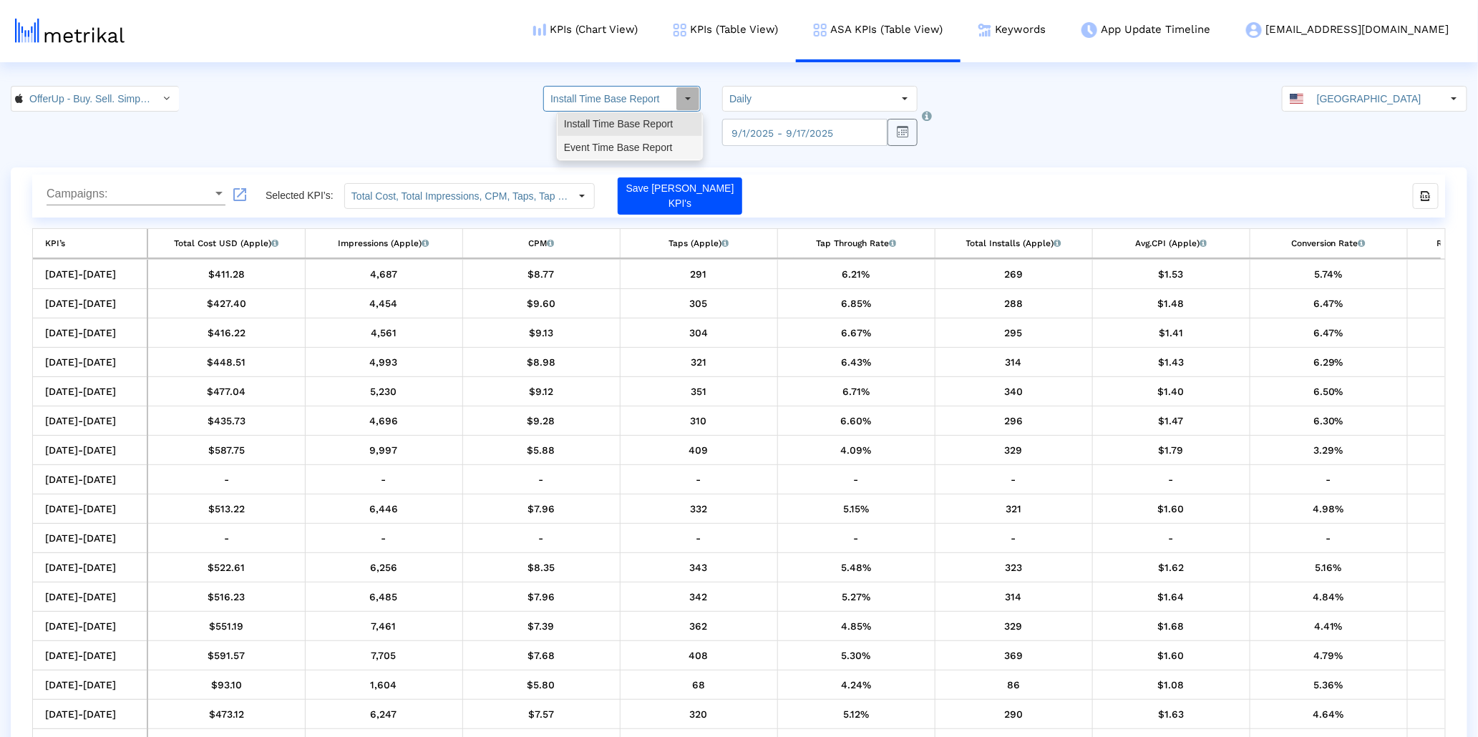
click at [613, 146] on div "Event Time Base Report" at bounding box center [630, 148] width 145 height 24
type input "Event Time Base Report"
